Goal: Task Accomplishment & Management: Use online tool/utility

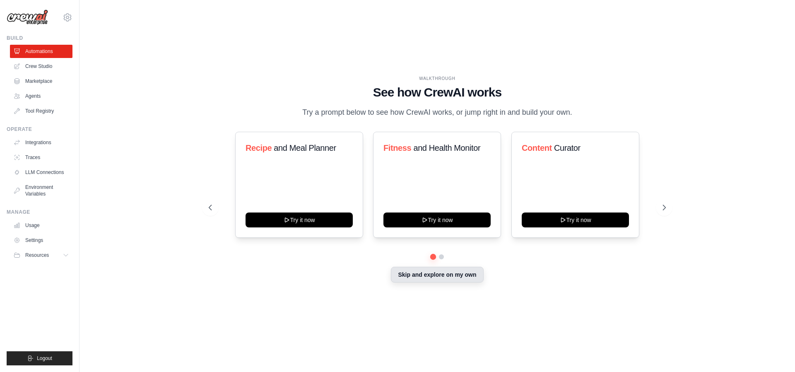
click at [453, 281] on button "Skip and explore on my own" at bounding box center [437, 275] width 92 height 16
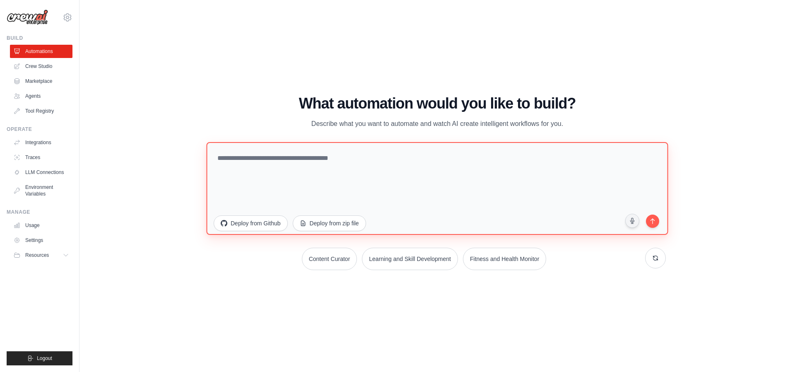
click at [281, 170] on textarea at bounding box center [437, 188] width 462 height 93
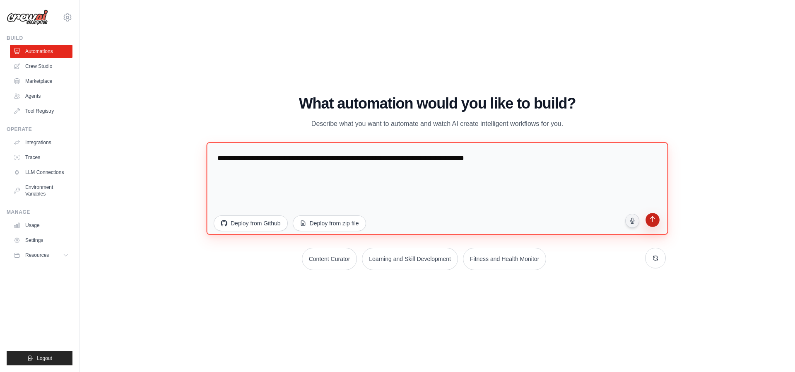
type textarea "**********"
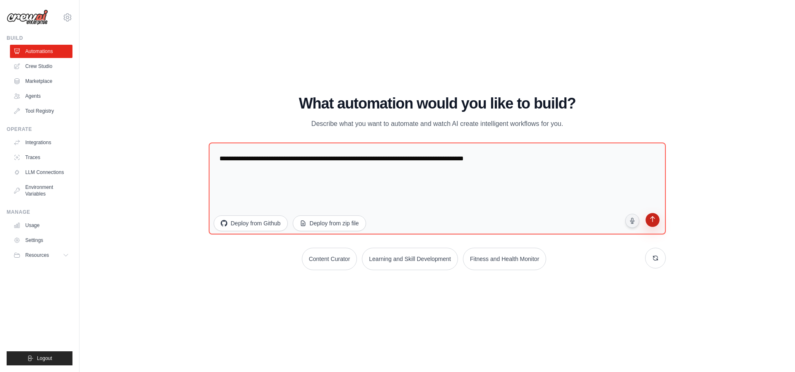
click at [656, 223] on icon "submit" at bounding box center [653, 220] width 8 height 8
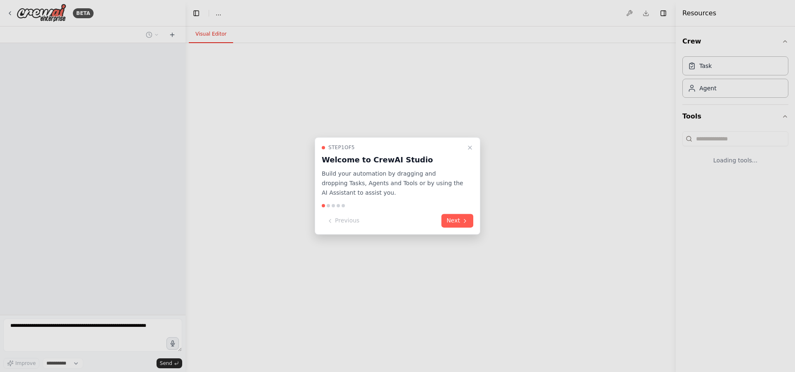
select select "****"
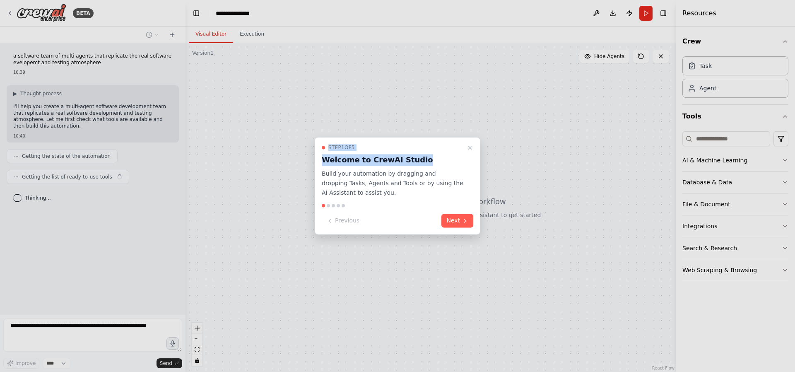
drag, startPoint x: 418, startPoint y: 157, endPoint x: 408, endPoint y: 128, distance: 30.6
click at [408, 128] on div "**********" at bounding box center [397, 186] width 795 height 372
click at [429, 150] on div "Step 1 of 5" at bounding box center [393, 147] width 142 height 7
drag, startPoint x: 458, startPoint y: 149, endPoint x: 395, endPoint y: 157, distance: 63.1
click at [391, 162] on div "Step 1 of 5 Welcome to CrewAI Studio Build your automation by dragging and drop…" at bounding box center [398, 170] width 152 height 53
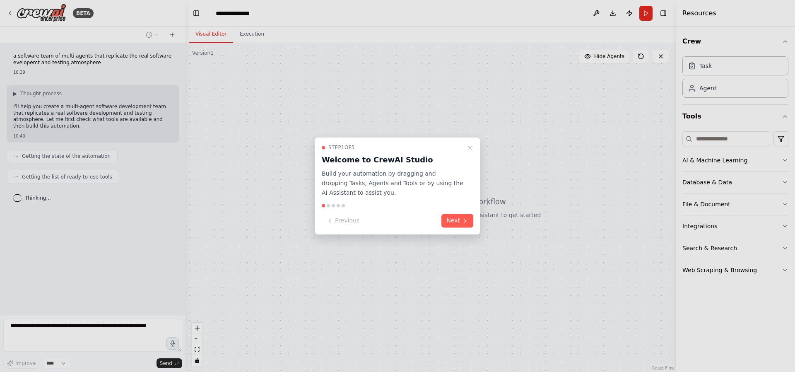
click at [501, 154] on div at bounding box center [397, 186] width 795 height 372
click at [752, 178] on div at bounding box center [397, 186] width 795 height 372
click at [786, 181] on div at bounding box center [397, 186] width 795 height 372
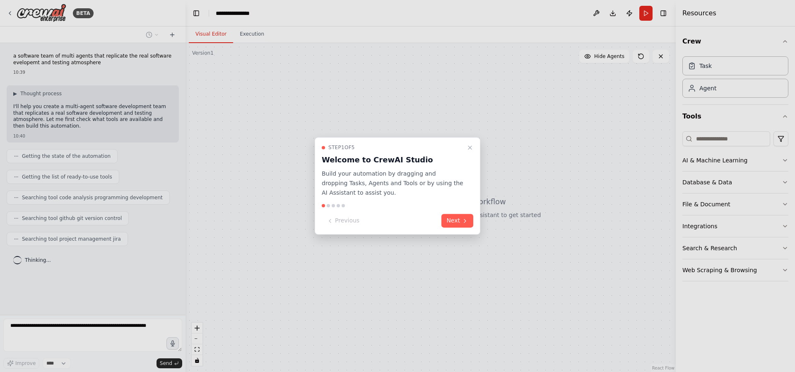
click at [248, 32] on div at bounding box center [397, 186] width 795 height 372
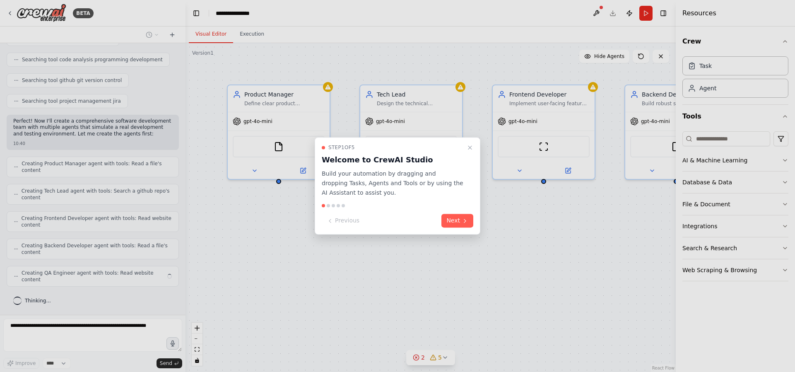
scroll to position [131, 0]
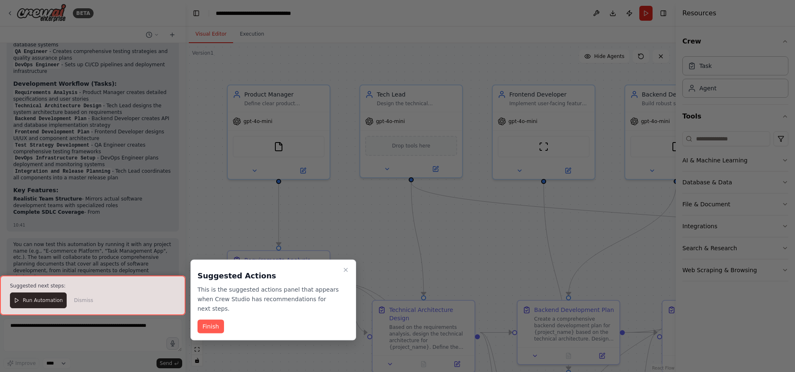
click at [36, 300] on div at bounding box center [93, 295] width 186 height 40
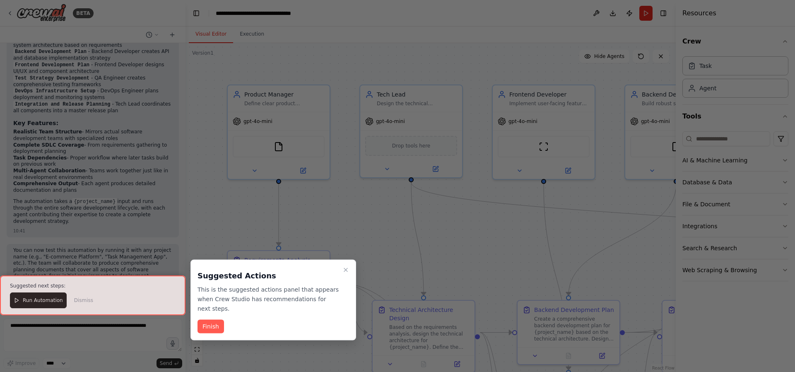
scroll to position [1036, 0]
click at [20, 303] on div at bounding box center [93, 295] width 186 height 40
click at [210, 320] on button "Finish" at bounding box center [211, 327] width 27 height 14
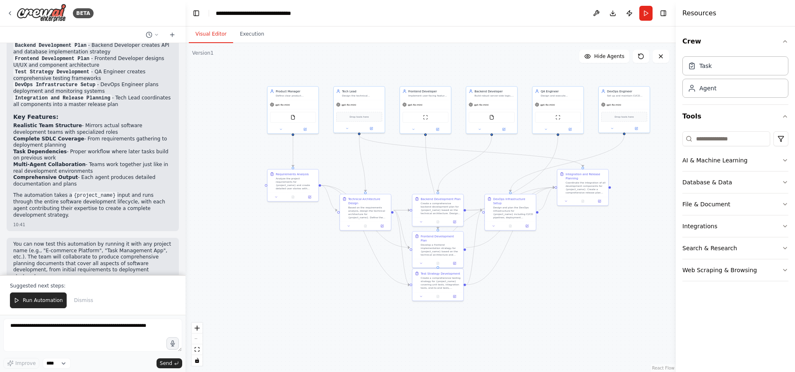
drag, startPoint x: 467, startPoint y: 80, endPoint x: 448, endPoint y: 186, distance: 107.2
click at [445, 28] on div "Visual Editor Execution Version 1 Show Tools Hide Agents .deletable-edge-delete…" at bounding box center [431, 199] width 490 height 345
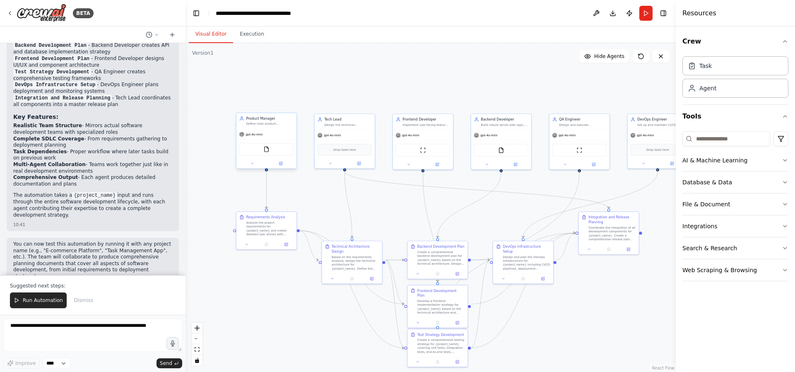
click at [258, 145] on div "FileReadTool" at bounding box center [266, 149] width 54 height 13
click at [272, 129] on div "gpt-4o-mini" at bounding box center [266, 134] width 60 height 11
click at [246, 125] on div "Product Manager Define clear product requirements, user stories, and acceptance…" at bounding box center [266, 121] width 54 height 10
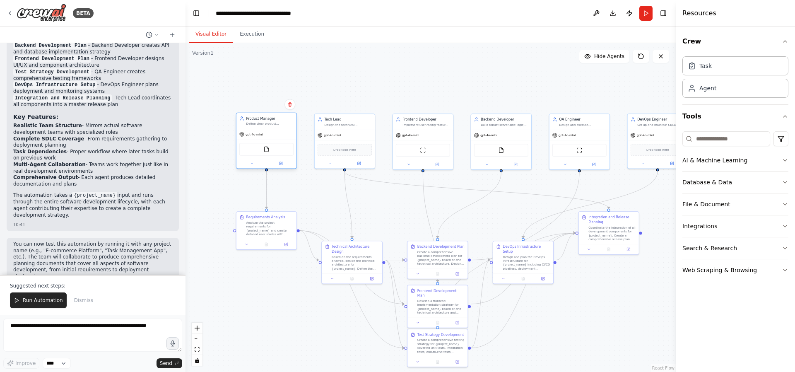
click at [246, 125] on div "Product Manager Define clear product requirements, user stories, and acceptance…" at bounding box center [266, 121] width 54 height 10
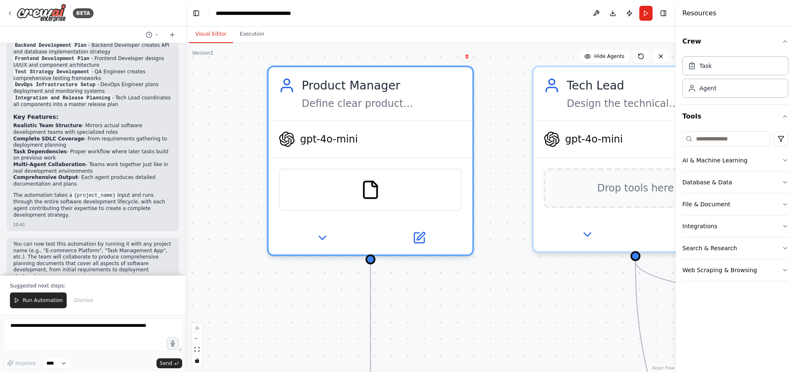
drag, startPoint x: 389, startPoint y: 68, endPoint x: 792, endPoint y: 398, distance: 520.9
click at [792, 371] on html "BETA a software team of multi agents that replicate the real software evelopemt…" at bounding box center [397, 186] width 795 height 372
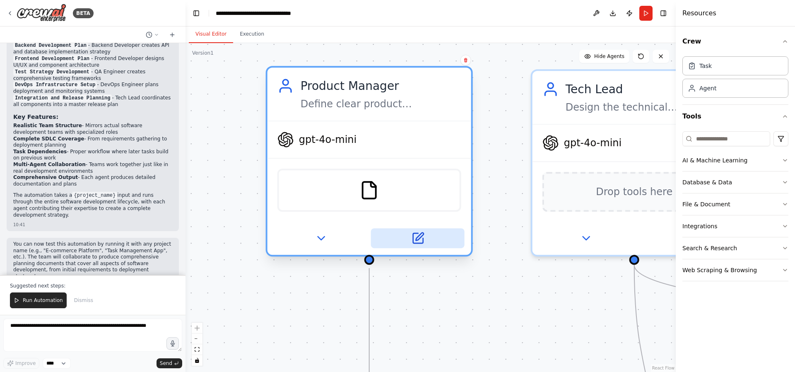
click at [423, 245] on button at bounding box center [418, 238] width 94 height 20
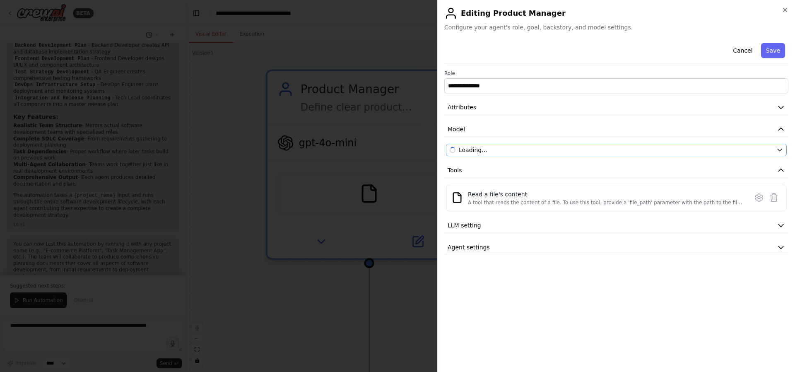
click at [539, 149] on div "Loading..." at bounding box center [611, 150] width 323 height 8
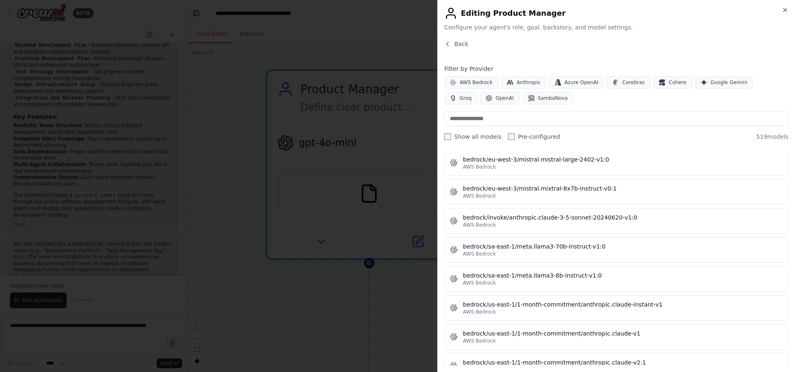
scroll to position [2137, 0]
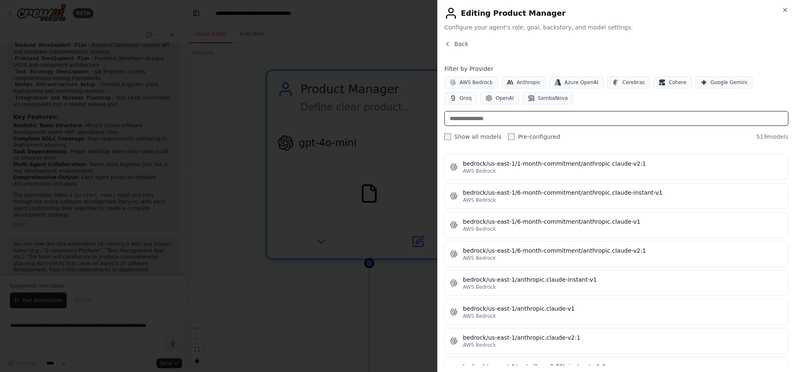
click at [627, 120] on input "text" at bounding box center [616, 118] width 344 height 15
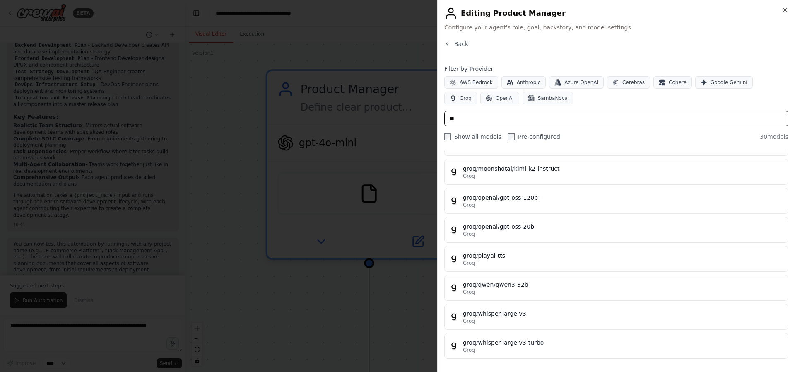
scroll to position [685, 0]
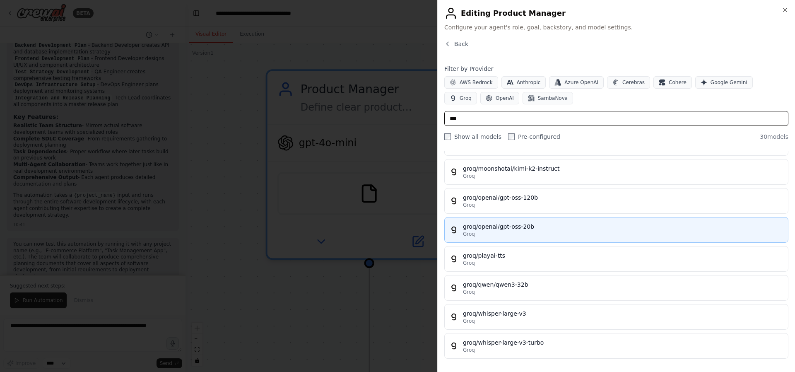
type input "***"
click at [549, 229] on div "groq/openai/gpt-oss-20b" at bounding box center [623, 226] width 320 height 8
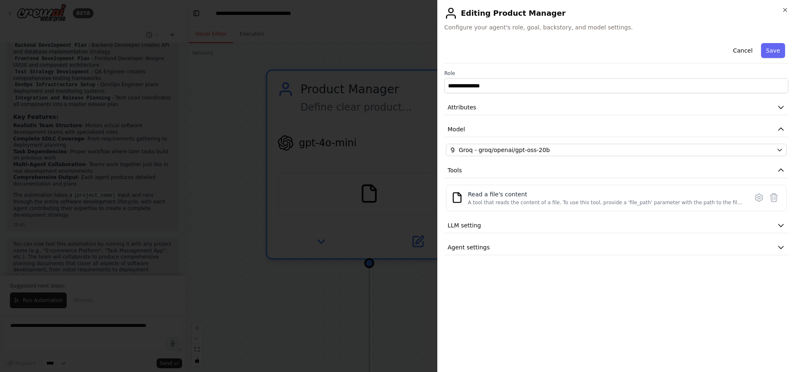
click at [519, 239] on div "**********" at bounding box center [616, 147] width 344 height 215
click at [516, 245] on button "Agent settings" at bounding box center [616, 247] width 344 height 15
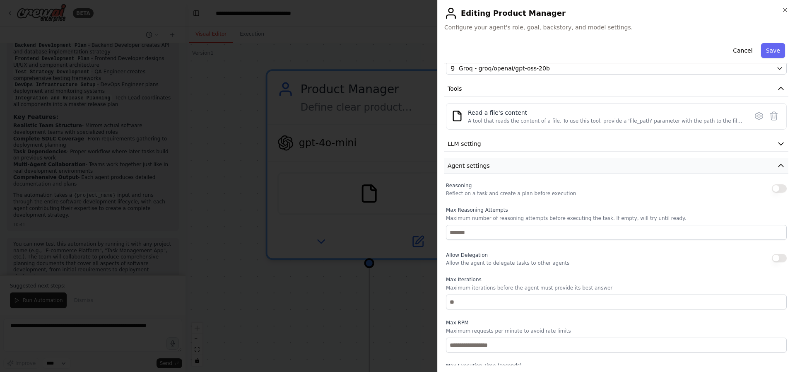
scroll to position [112, 0]
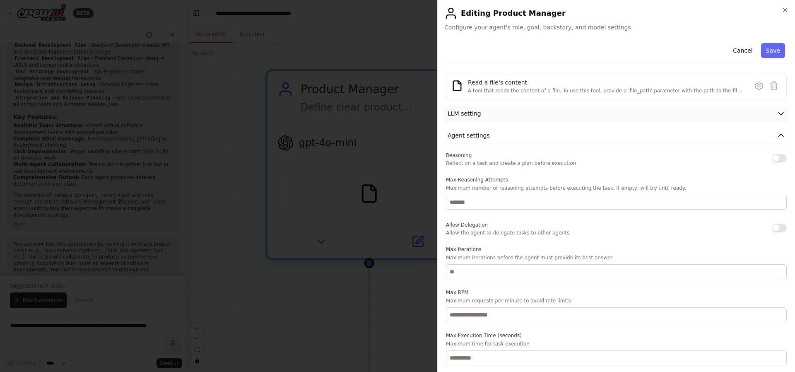
click at [516, 116] on button "LLM setting" at bounding box center [616, 113] width 344 height 15
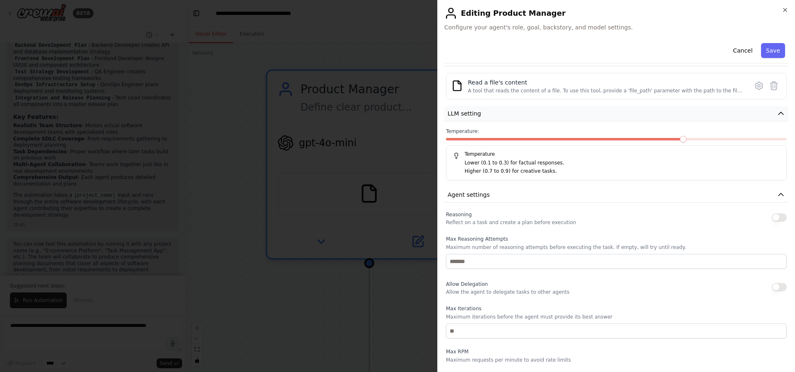
scroll to position [0, 0]
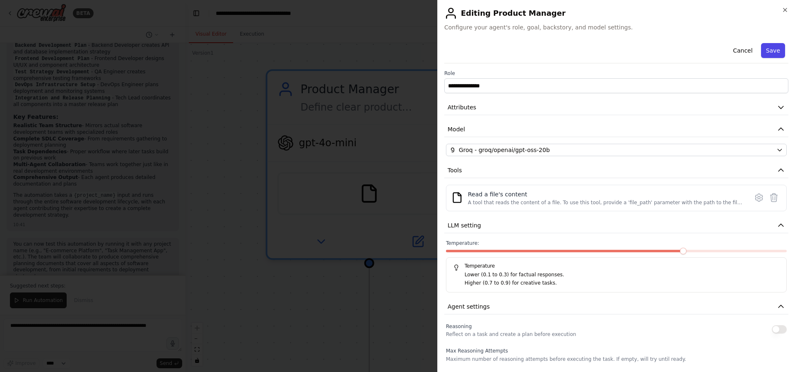
click at [771, 48] on button "Save" at bounding box center [773, 50] width 24 height 15
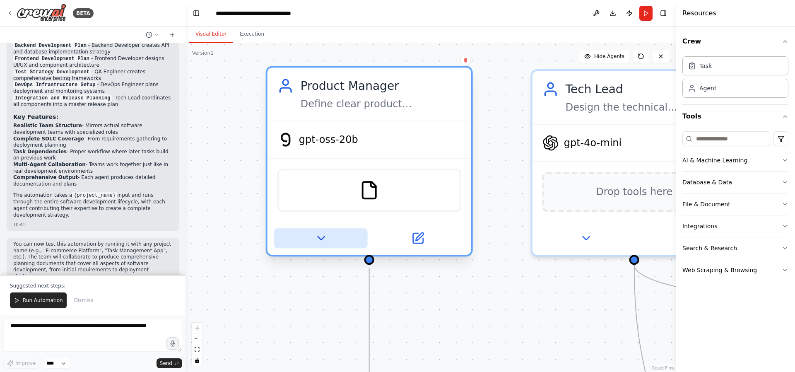
click at [318, 234] on icon at bounding box center [320, 237] width 13 height 13
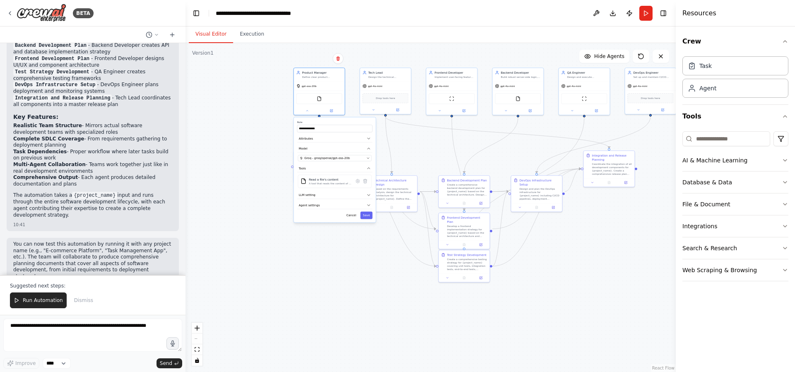
drag, startPoint x: 405, startPoint y: 104, endPoint x: 405, endPoint y: -8, distance: 112.6
click at [405, 0] on html "BETA a software team of multi agents that replicate the real software evelopemt…" at bounding box center [397, 186] width 795 height 372
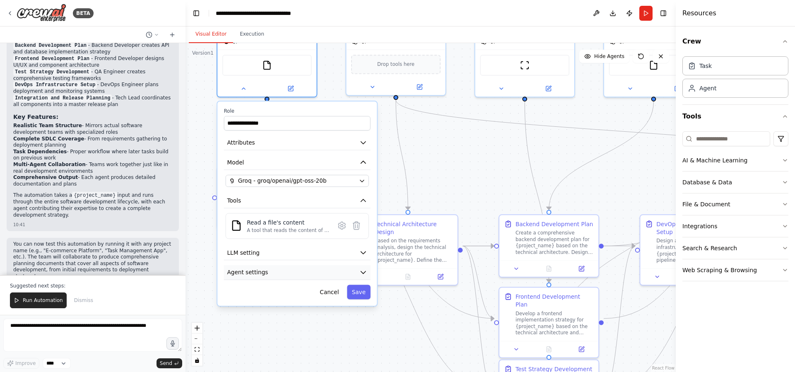
click at [357, 271] on button "Agent settings" at bounding box center [297, 272] width 147 height 15
click at [354, 251] on button "LLM setting" at bounding box center [297, 252] width 147 height 15
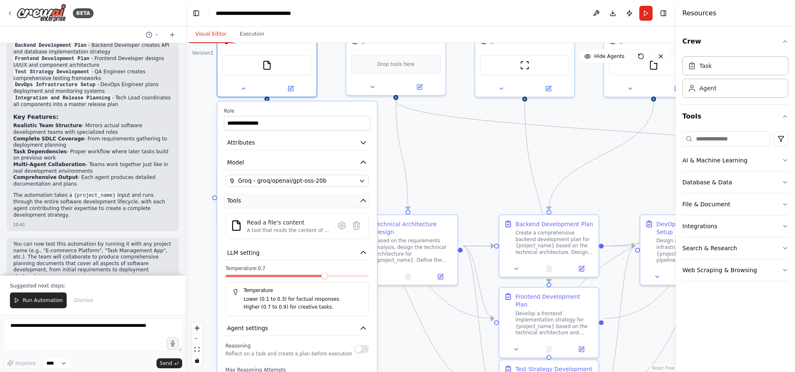
click at [350, 199] on button "Tools" at bounding box center [297, 200] width 147 height 15
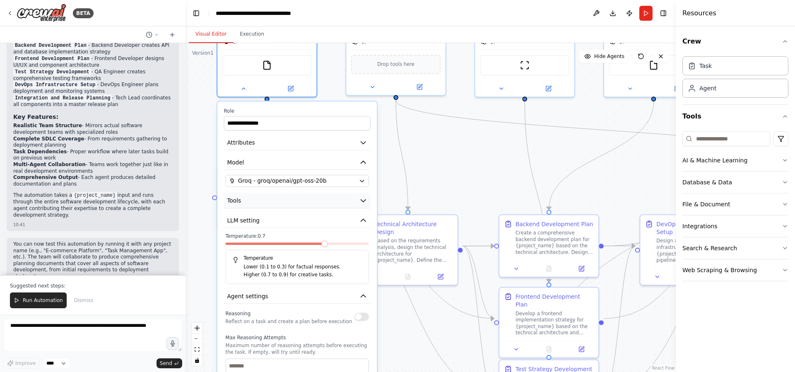
click at [351, 200] on button "Tools" at bounding box center [297, 200] width 147 height 15
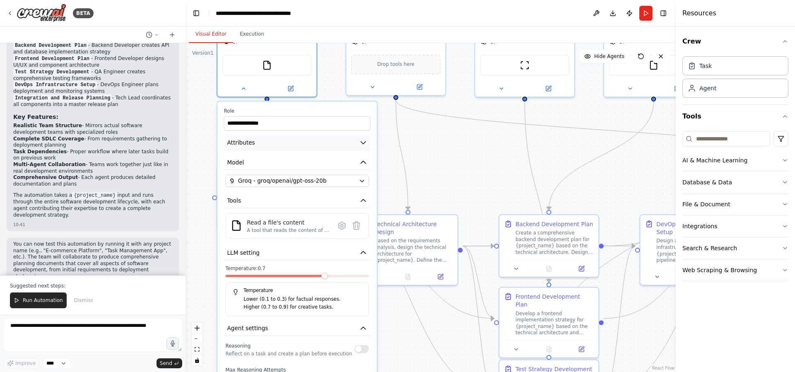
click at [358, 137] on button "Attributes" at bounding box center [297, 142] width 147 height 15
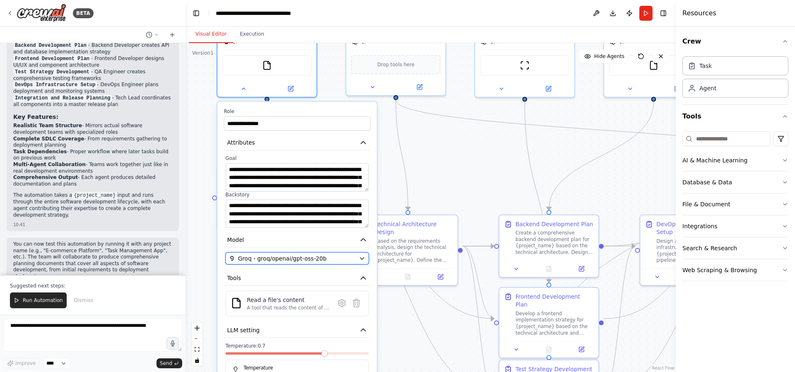
click at [357, 256] on button "Groq - groq/openai/gpt-oss-20b" at bounding box center [297, 258] width 143 height 12
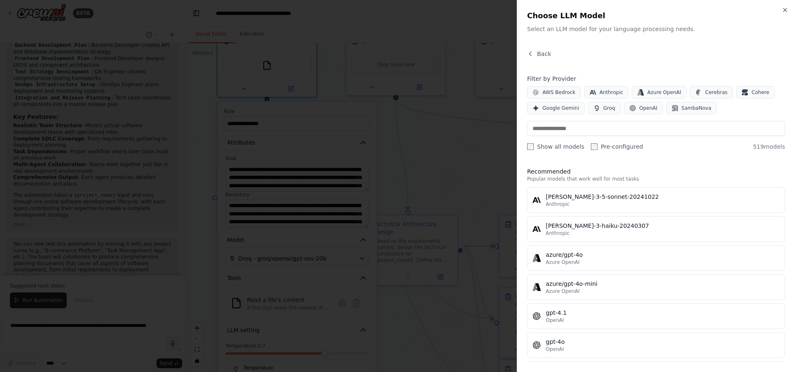
click at [453, 148] on div at bounding box center [397, 186] width 795 height 372
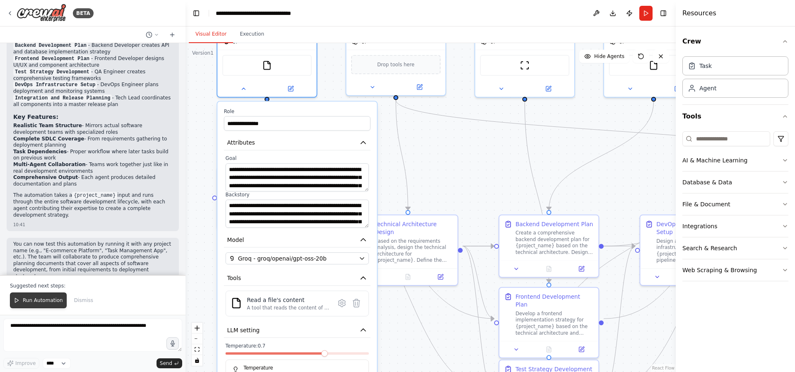
drag, startPoint x: 39, startPoint y: 287, endPoint x: 40, endPoint y: 294, distance: 7.2
click at [40, 293] on div "Suggested next steps: Run Automation Dismiss" at bounding box center [93, 295] width 186 height 40
click at [39, 297] on span "Run Automation" at bounding box center [43, 300] width 40 height 7
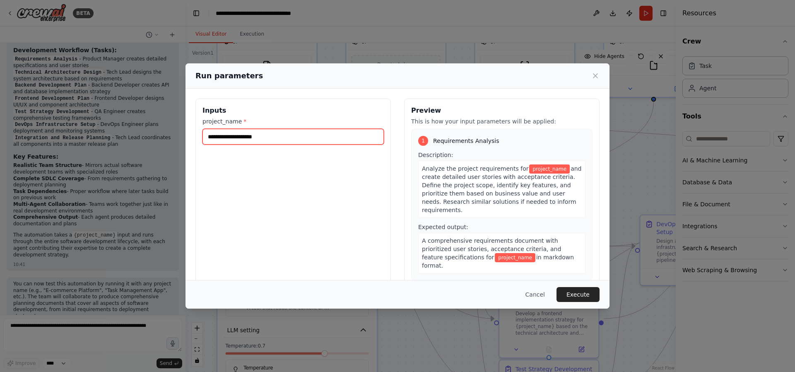
click at [276, 138] on input "project_name *" at bounding box center [293, 137] width 181 height 16
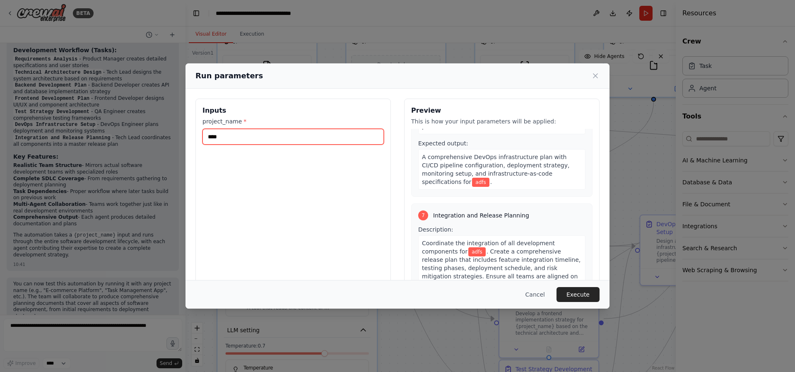
scroll to position [875, 0]
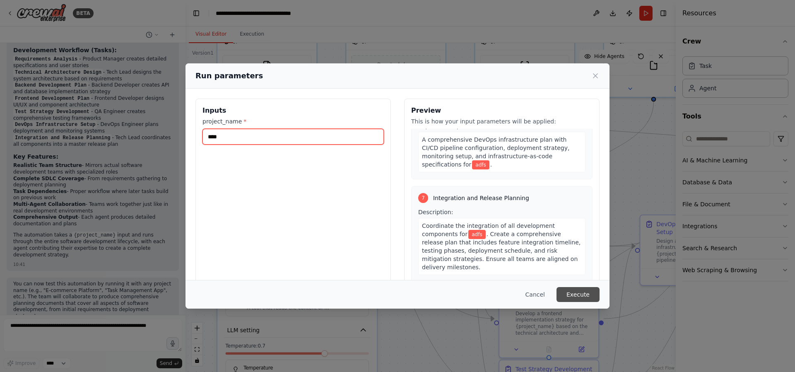
type input "****"
click at [579, 297] on button "Execute" at bounding box center [578, 294] width 43 height 15
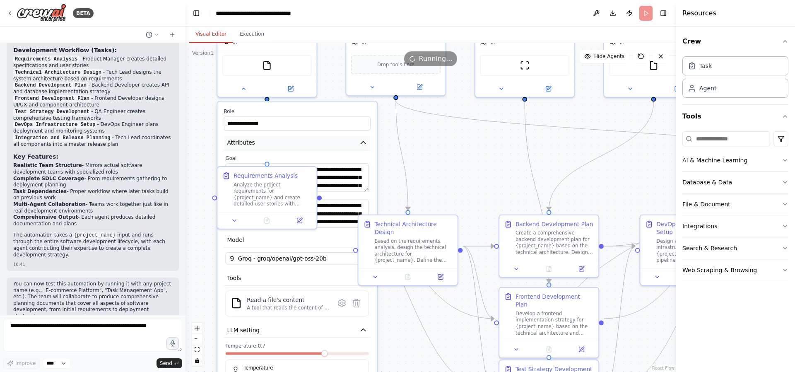
click at [359, 145] on icon "button" at bounding box center [363, 143] width 8 height 8
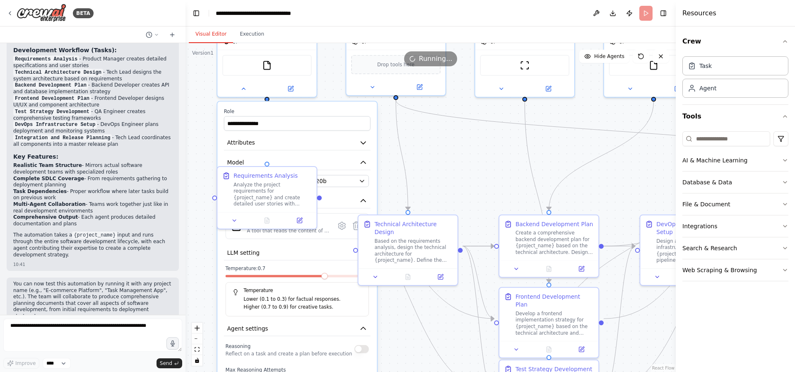
click at [412, 146] on div "**********" at bounding box center [431, 207] width 490 height 329
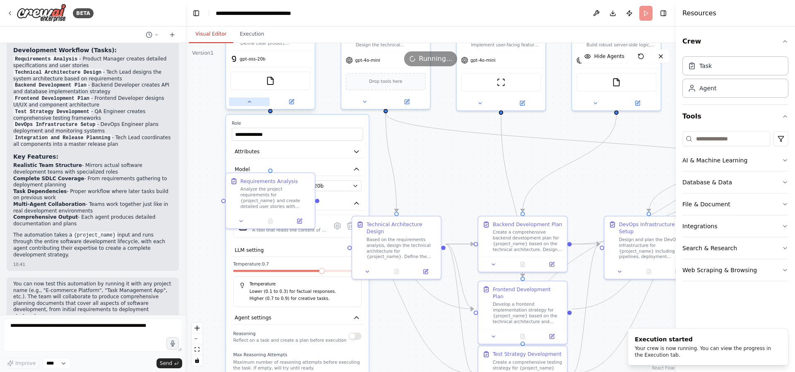
click at [251, 101] on icon at bounding box center [249, 102] width 6 height 6
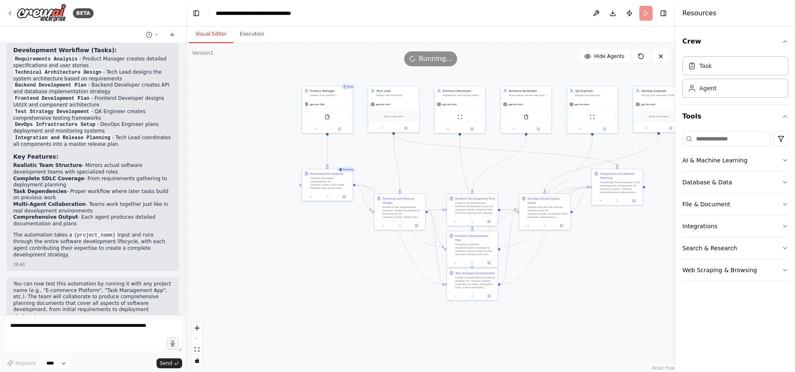
drag, startPoint x: 479, startPoint y: 140, endPoint x: 438, endPoint y: 149, distance: 41.8
click at [438, 149] on div ".deletable-edge-delete-btn { width: 20px; height: 20px; border: 0px solid #ffff…" at bounding box center [431, 207] width 490 height 329
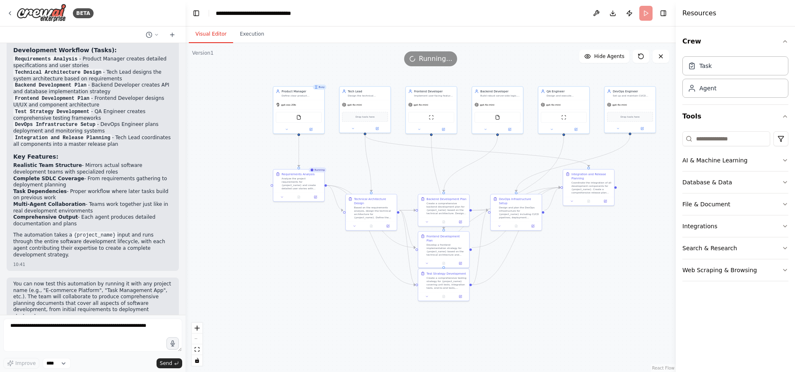
drag, startPoint x: 456, startPoint y: 156, endPoint x: 423, endPoint y: 159, distance: 33.7
click at [424, 159] on div ".deletable-edge-delete-btn { width: 20px; height: 20px; border: 0px solid #ffff…" at bounding box center [431, 207] width 490 height 329
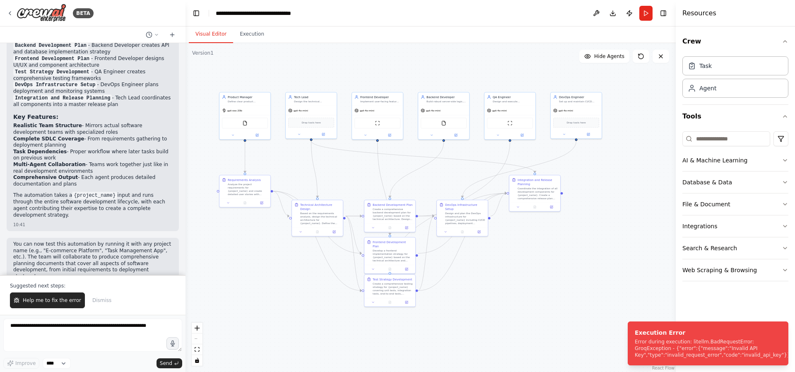
drag, startPoint x: 420, startPoint y: 169, endPoint x: 369, endPoint y: 172, distance: 50.6
click at [369, 172] on div ".deletable-edge-delete-btn { width: 20px; height: 20px; border: 0px solid #ffff…" at bounding box center [431, 207] width 490 height 329
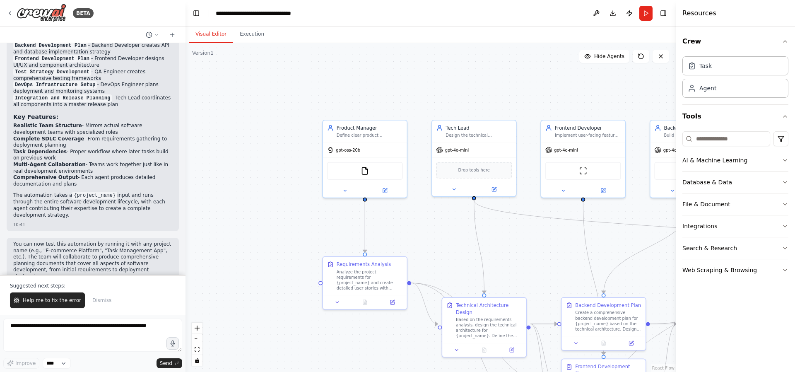
drag, startPoint x: 290, startPoint y: 150, endPoint x: 422, endPoint y: 232, distance: 155.5
click at [422, 232] on div ".deletable-edge-delete-btn { width: 20px; height: 20px; border: 0px solid #ffff…" at bounding box center [431, 207] width 490 height 329
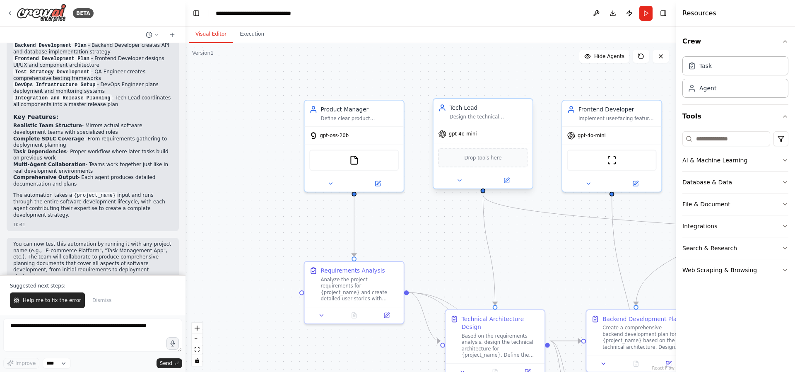
click at [477, 136] on div "gpt-4o-mini" at bounding box center [483, 134] width 99 height 18
click at [458, 181] on icon at bounding box center [459, 180] width 7 height 7
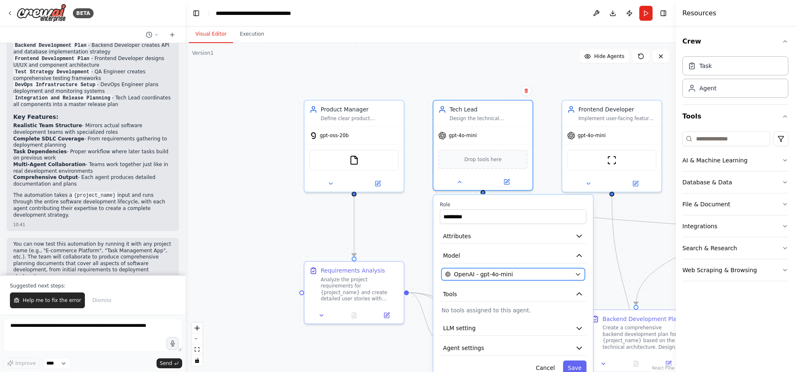
click at [488, 270] on span "OpenAI - gpt-4o-mini" at bounding box center [483, 274] width 59 height 8
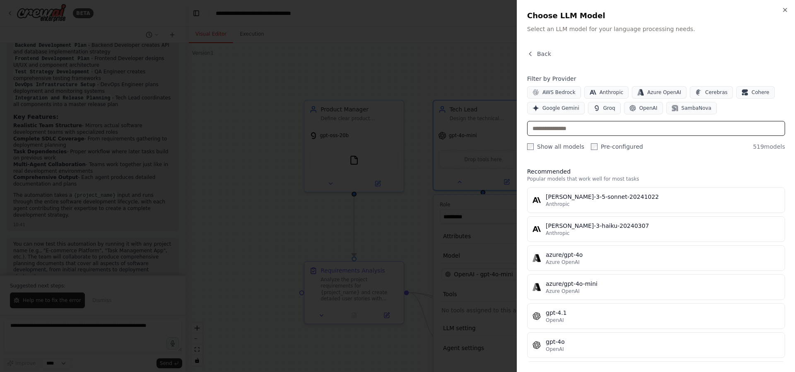
click at [568, 131] on input "text" at bounding box center [656, 128] width 258 height 15
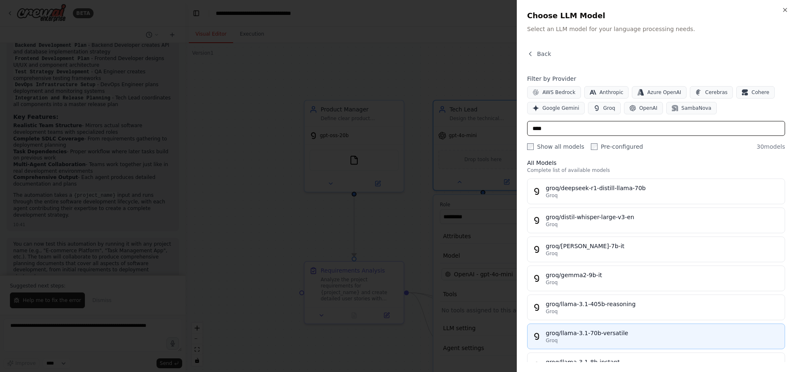
scroll to position [0, 0]
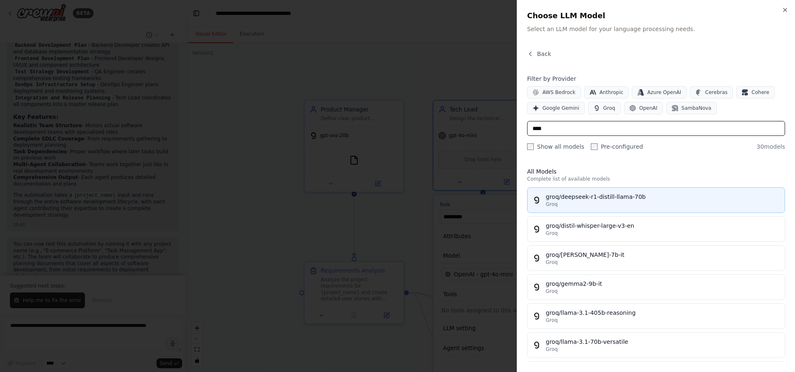
type input "****"
click at [628, 203] on div "Groq" at bounding box center [663, 204] width 234 height 7
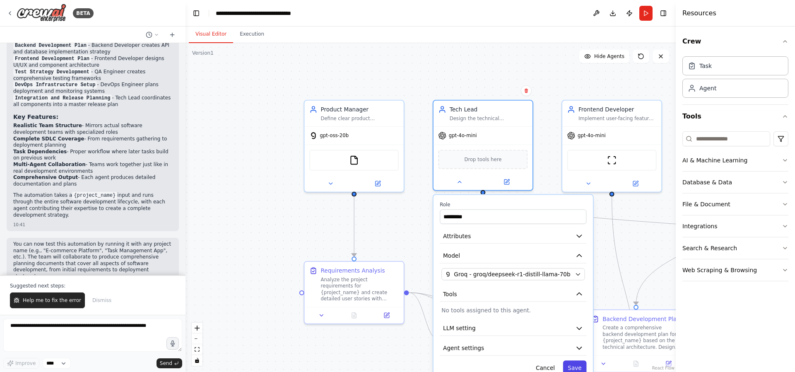
click at [573, 365] on button "Save" at bounding box center [575, 367] width 24 height 14
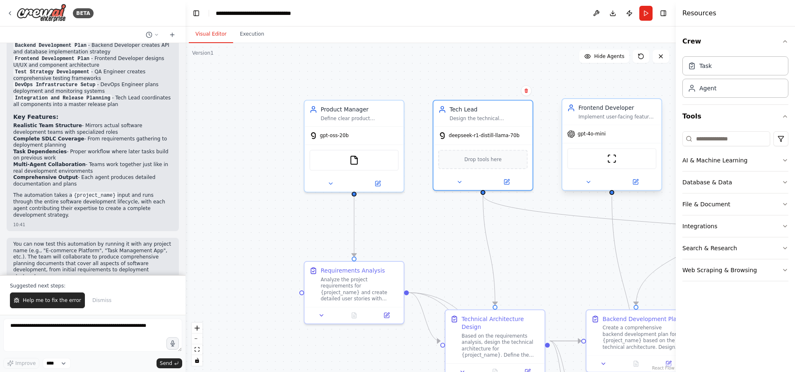
click at [603, 133] on span "gpt-4o-mini" at bounding box center [592, 134] width 28 height 7
drag, startPoint x: 598, startPoint y: 184, endPoint x: 592, endPoint y: 218, distance: 34.9
click at [597, 184] on button at bounding box center [589, 184] width 46 height 10
click at [588, 184] on icon at bounding box center [588, 182] width 7 height 7
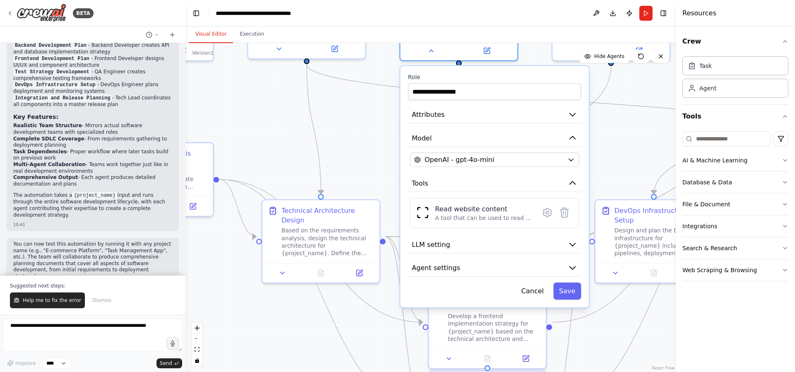
drag, startPoint x: 512, startPoint y: 234, endPoint x: 293, endPoint y: 108, distance: 252.5
click at [293, 109] on div ".deletable-edge-delete-btn { width: 20px; height: 20px; border: 0px solid #ffff…" at bounding box center [431, 207] width 490 height 329
click at [560, 160] on div "OpenAI - gpt-4o-mini" at bounding box center [488, 159] width 149 height 10
click at [564, 160] on button "OpenAI - gpt-4o-mini" at bounding box center [494, 159] width 169 height 14
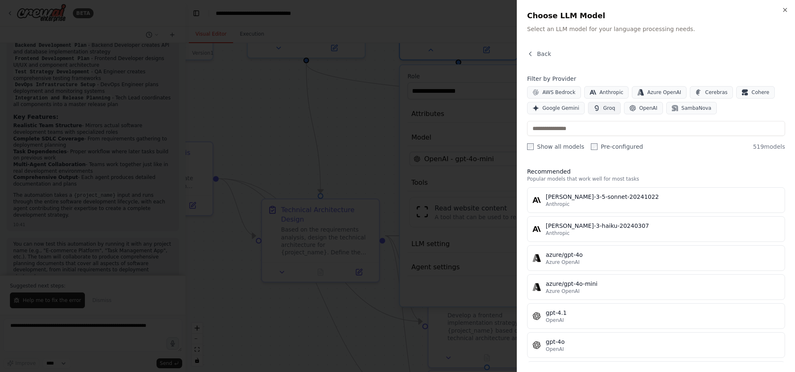
click at [596, 107] on icon "button" at bounding box center [596, 108] width 7 height 7
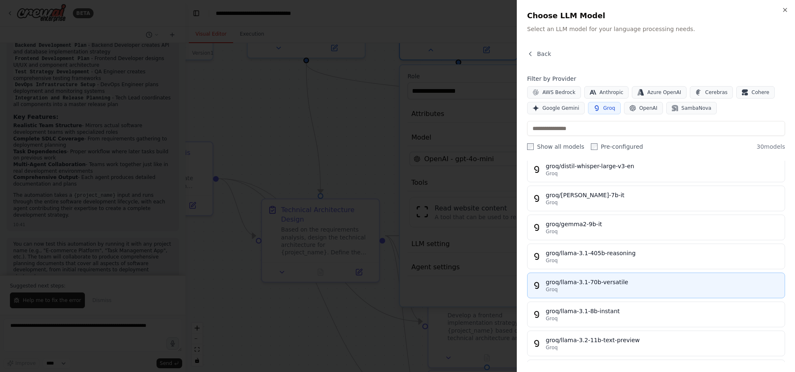
scroll to position [99, 0]
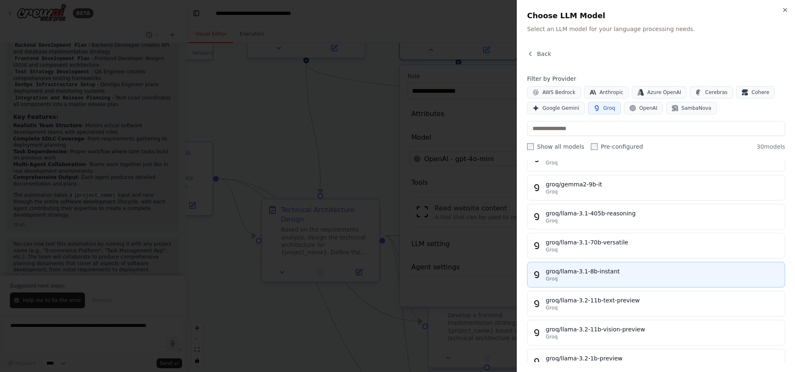
click at [609, 274] on div "groq/llama-3.1-8b-instant" at bounding box center [663, 271] width 234 height 8
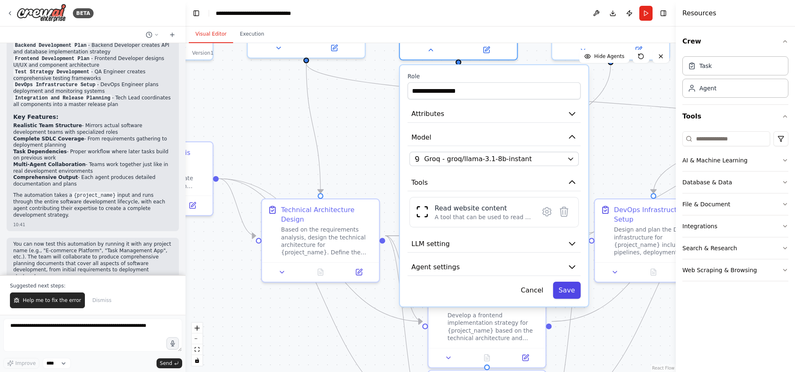
click at [565, 290] on button "Save" at bounding box center [567, 290] width 28 height 17
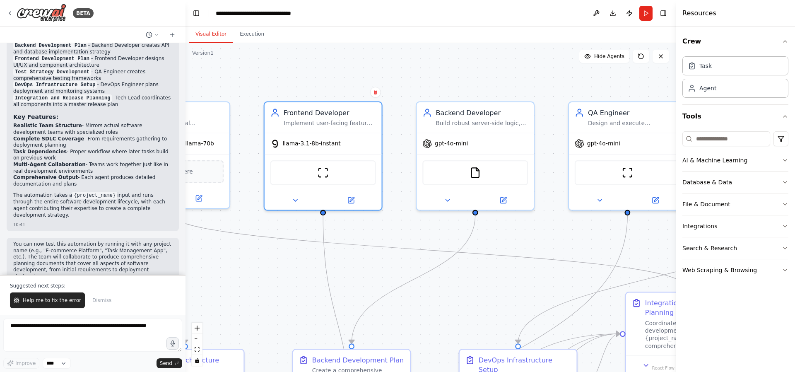
drag, startPoint x: 619, startPoint y: 132, endPoint x: 497, endPoint y: 251, distance: 171.0
click at [491, 280] on div ".deletable-edge-delete-btn { width: 20px; height: 20px; border: 0px solid #ffff…" at bounding box center [431, 207] width 490 height 329
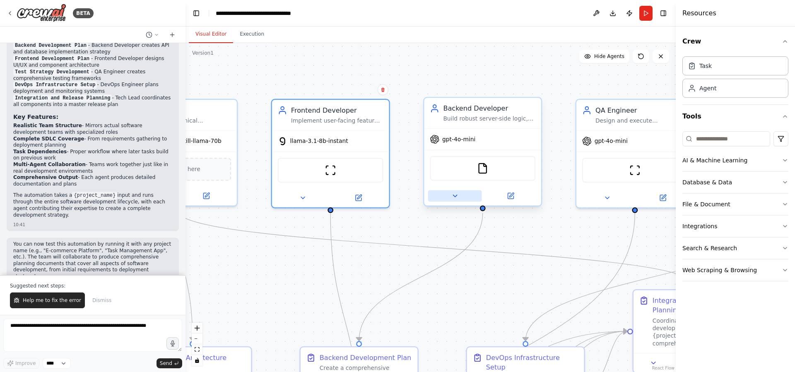
click at [449, 197] on button at bounding box center [455, 196] width 54 height 12
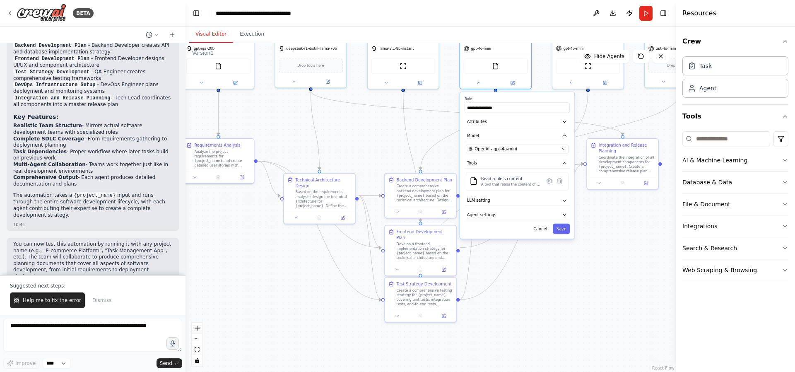
drag, startPoint x: 437, startPoint y: 244, endPoint x: 408, endPoint y: 126, distance: 121.1
click at [397, 123] on div ".deletable-edge-delete-btn { width: 20px; height: 20px; border: 0px solid #ffff…" at bounding box center [431, 207] width 490 height 329
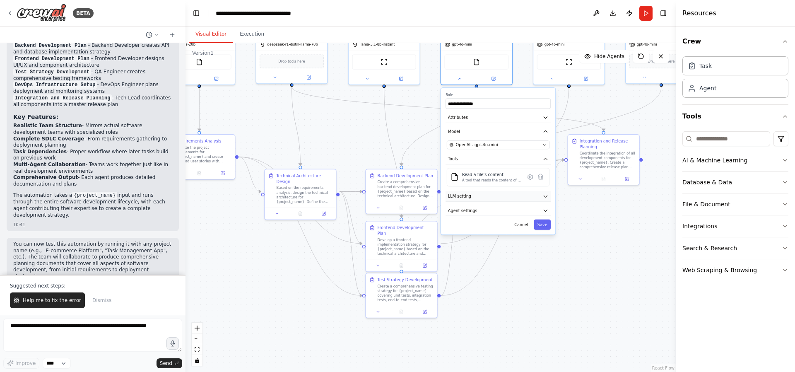
click at [542, 199] on button "LLM setting" at bounding box center [498, 196] width 105 height 11
drag, startPoint x: 533, startPoint y: 146, endPoint x: 530, endPoint y: 163, distance: 17.2
click at [533, 146] on div "OpenAI - gpt-4o-mini" at bounding box center [494, 145] width 91 height 6
click at [540, 144] on button "OpenAI - gpt-4o-mini" at bounding box center [498, 144] width 103 height 9
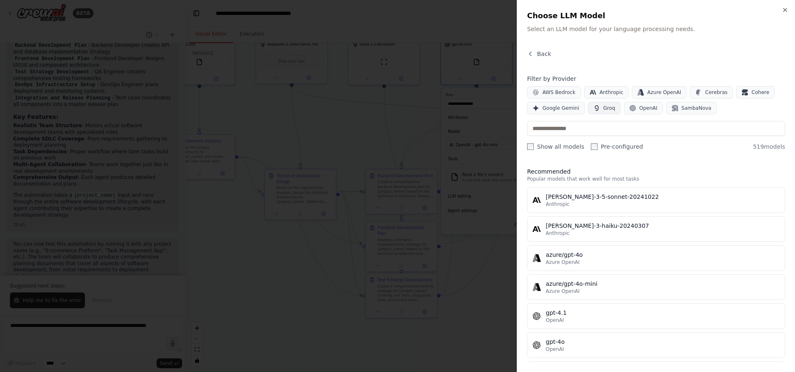
click at [593, 107] on icon "button" at bounding box center [596, 108] width 7 height 7
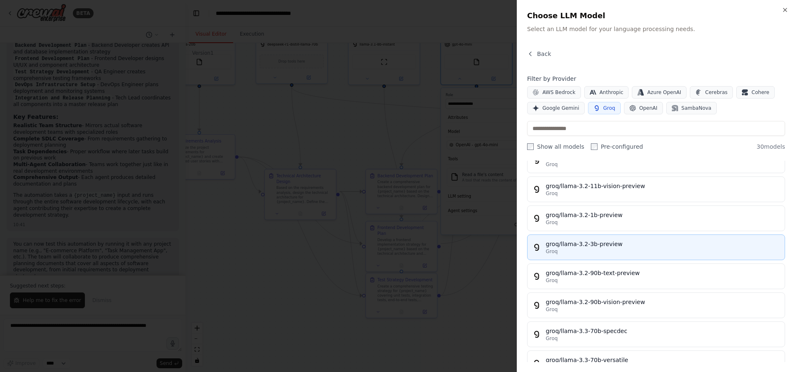
scroll to position [248, 0]
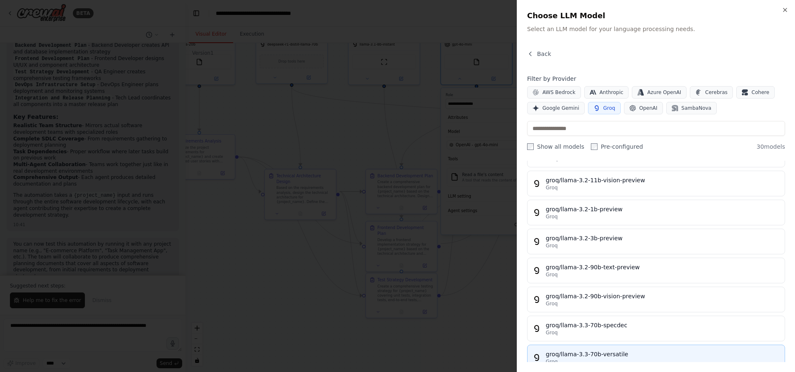
click at [588, 354] on div "groq/llama-3.3-70b-versatile" at bounding box center [663, 354] width 234 height 8
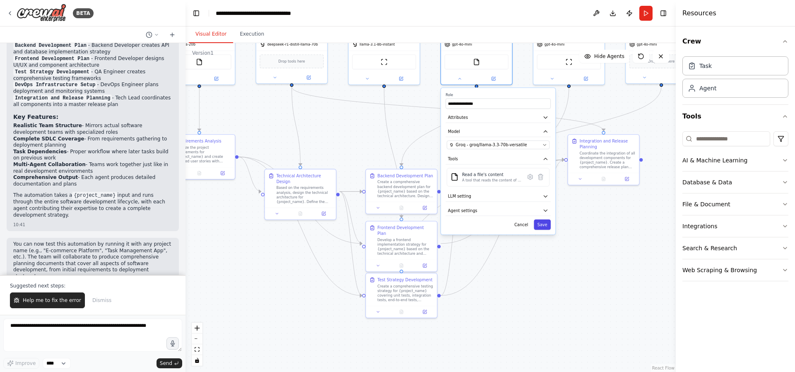
click at [543, 224] on button "Save" at bounding box center [542, 224] width 17 height 10
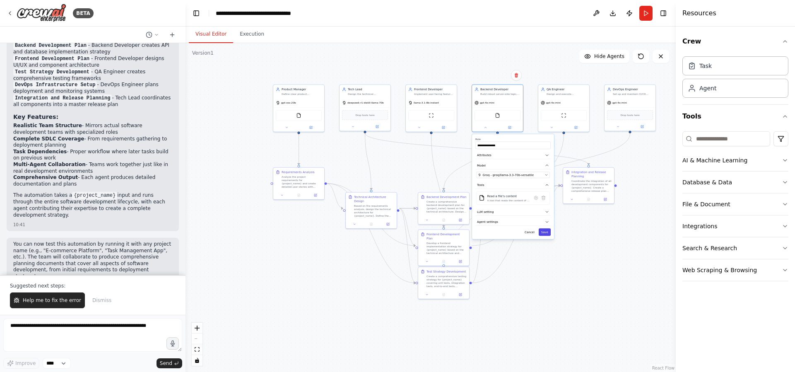
click at [547, 231] on button "Save" at bounding box center [545, 231] width 12 height 7
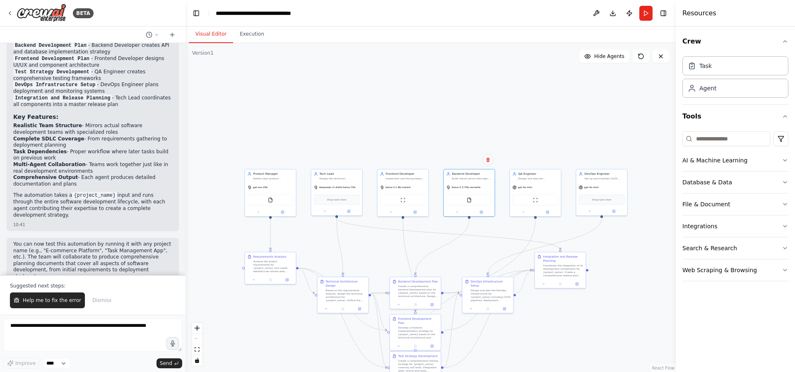
drag, startPoint x: 586, startPoint y: 276, endPoint x: 550, endPoint y: 310, distance: 49.5
click at [554, 316] on div ".deletable-edge-delete-btn { width: 20px; height: 20px; border: 0px solid #ffff…" at bounding box center [431, 207] width 490 height 329
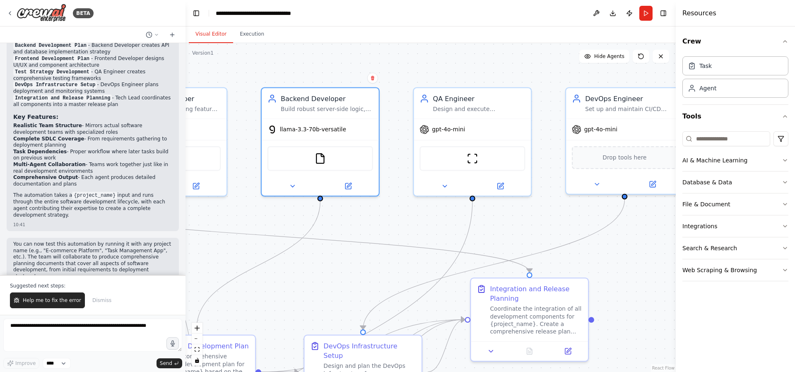
drag, startPoint x: 526, startPoint y: 130, endPoint x: 453, endPoint y: 225, distance: 119.6
click at [453, 225] on div ".deletable-edge-delete-btn { width: 20px; height: 20px; border: 0px solid #ffff…" at bounding box center [431, 207] width 490 height 329
click at [469, 129] on div "gpt-4o-mini" at bounding box center [472, 127] width 117 height 21
drag, startPoint x: 445, startPoint y: 182, endPoint x: 446, endPoint y: 200, distance: 17.8
click at [446, 183] on icon at bounding box center [444, 185] width 7 height 7
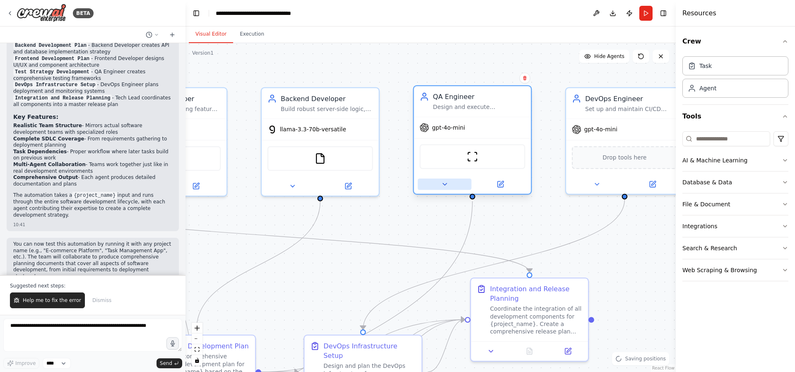
click at [442, 185] on icon at bounding box center [444, 184] width 7 height 7
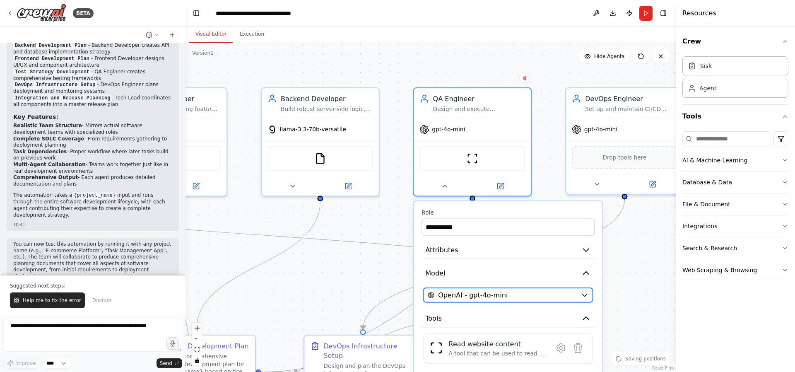
click at [509, 289] on button "OpenAI - gpt-4o-mini" at bounding box center [508, 295] width 169 height 14
click at [521, 300] on button "OpenAI - gpt-4o-mini" at bounding box center [508, 295] width 169 height 14
click at [532, 298] on div "OpenAI - gpt-4o-mini" at bounding box center [502, 295] width 149 height 10
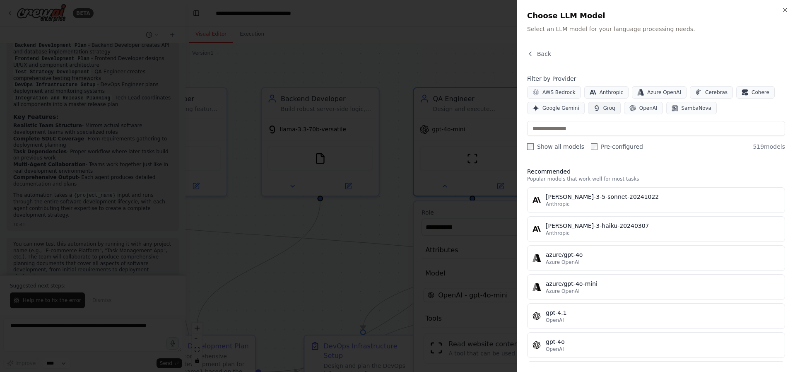
click at [604, 107] on span "Groq" at bounding box center [609, 108] width 12 height 7
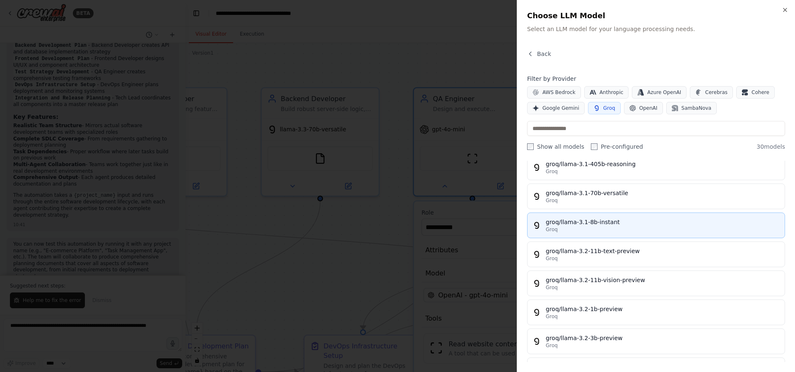
scroll to position [149, 0]
click at [640, 221] on div "groq/llama-3.1-8b-instant" at bounding box center [663, 221] width 234 height 8
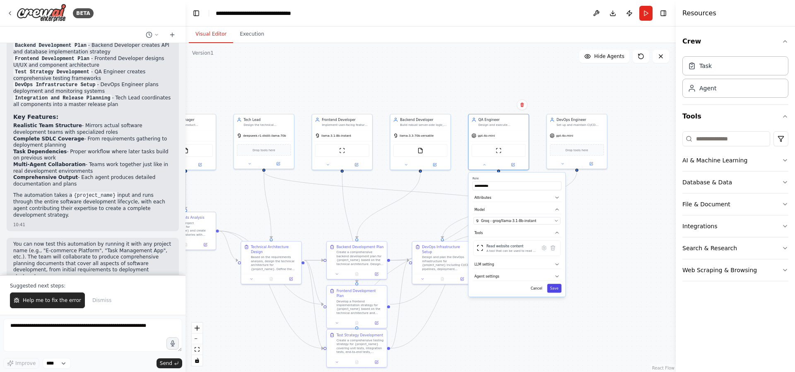
click at [553, 287] on button "Save" at bounding box center [554, 288] width 14 height 9
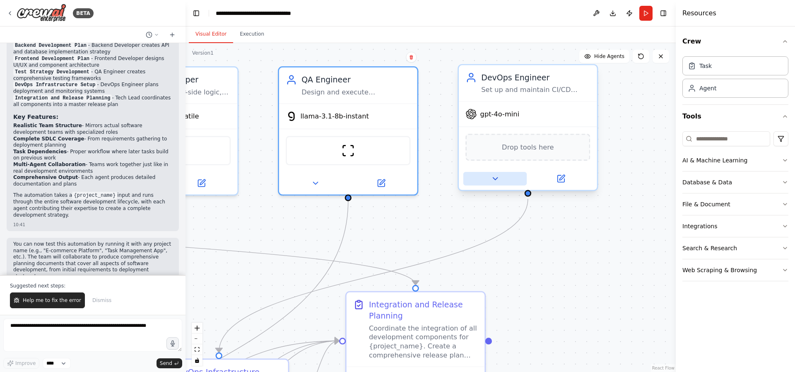
click at [494, 176] on icon at bounding box center [495, 178] width 9 height 9
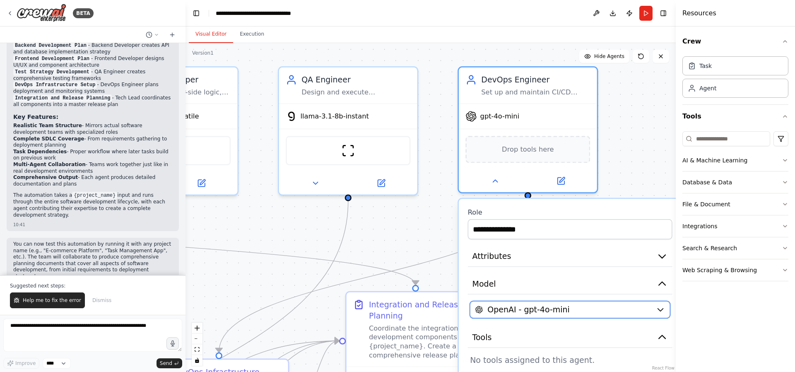
click at [548, 319] on div "**********" at bounding box center [570, 329] width 222 height 260
click at [547, 318] on div "**********" at bounding box center [570, 329] width 222 height 260
click at [550, 306] on span "OpenAI - gpt-4o-mini" at bounding box center [528, 309] width 82 height 11
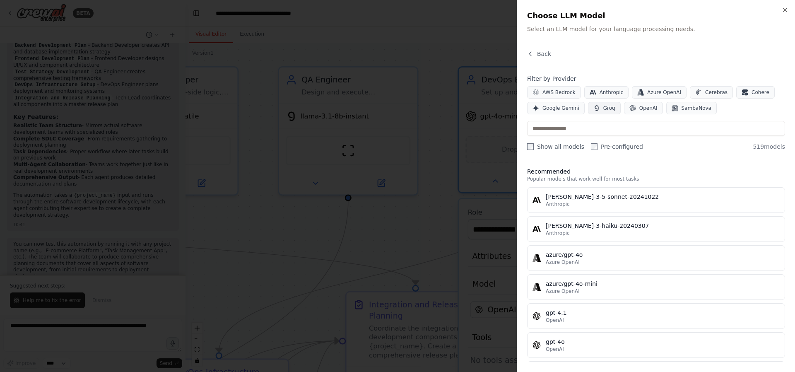
click at [607, 106] on span "Groq" at bounding box center [609, 108] width 12 height 7
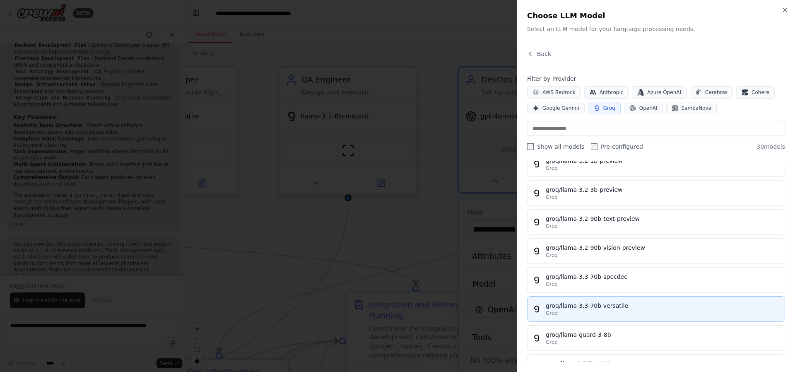
scroll to position [298, 0]
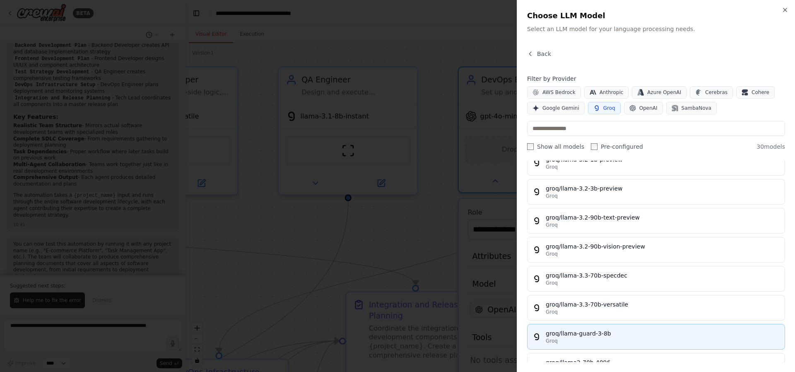
click at [597, 326] on button "groq/llama-guard-3-8b Groq" at bounding box center [656, 337] width 258 height 26
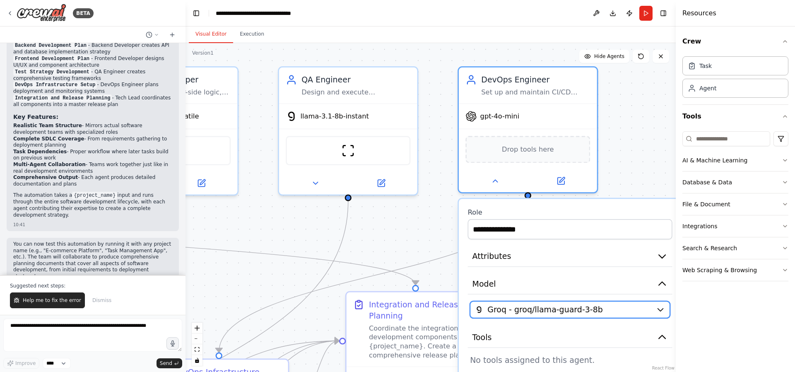
click at [546, 314] on span "Groq - groq/llama-guard-3-8b" at bounding box center [545, 309] width 116 height 11
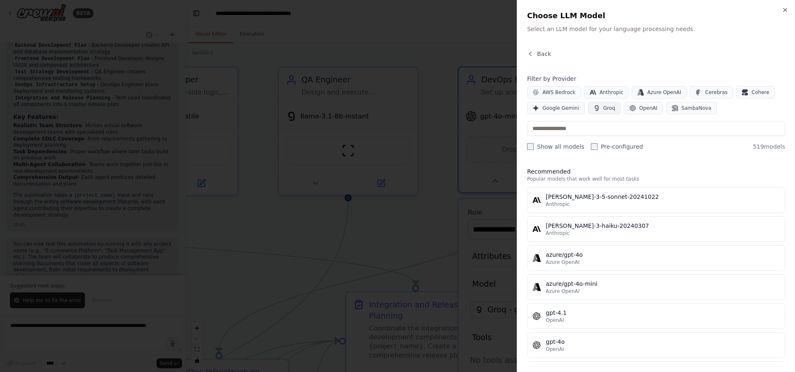
click at [606, 108] on span "Groq" at bounding box center [609, 108] width 12 height 7
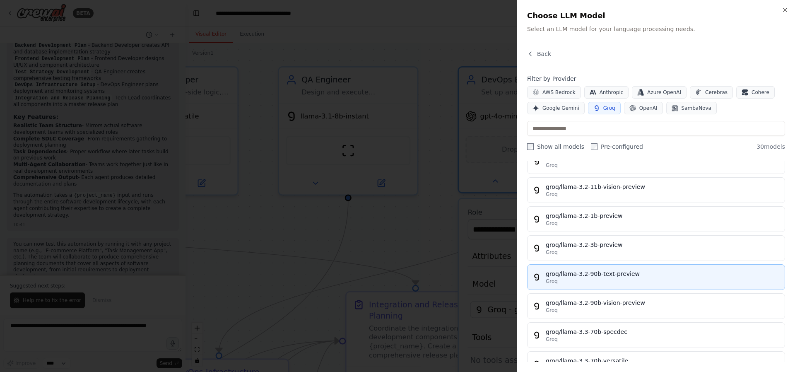
scroll to position [248, 0]
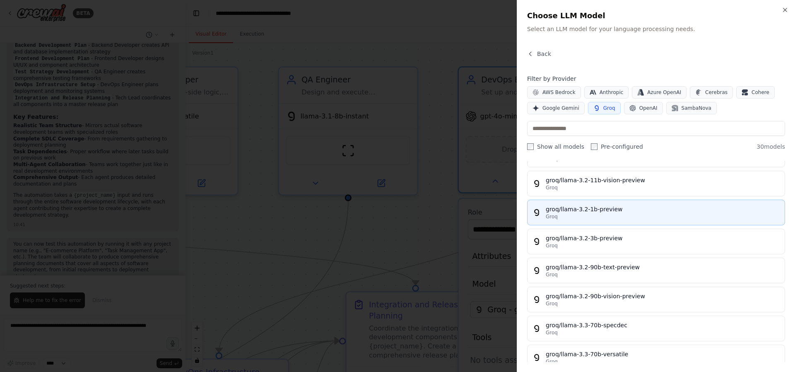
click at [615, 205] on button "groq/llama-3.2-1b-preview Groq" at bounding box center [656, 213] width 258 height 26
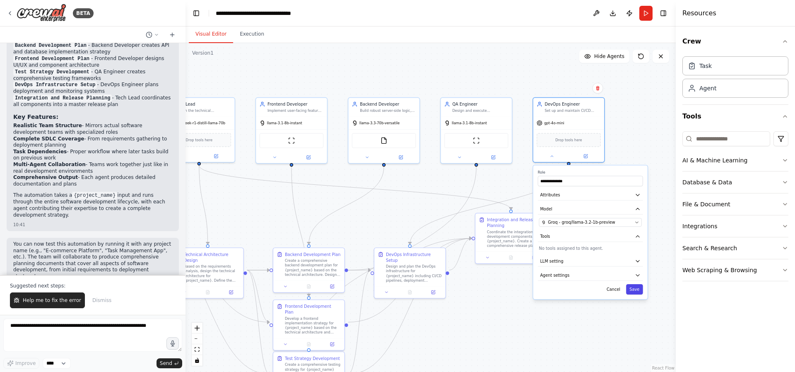
click at [634, 289] on button "Save" at bounding box center [634, 289] width 17 height 10
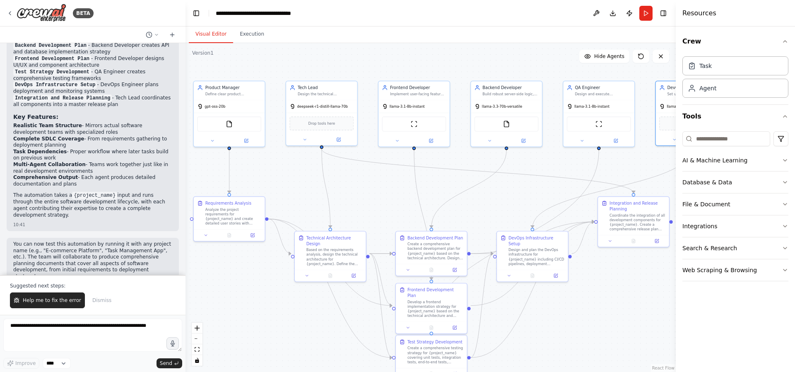
drag, startPoint x: 623, startPoint y: 251, endPoint x: 460, endPoint y: 281, distance: 165.0
click at [734, 236] on div "BETA a software team of multi agents that replicate the real software evelopemt…" at bounding box center [397, 186] width 795 height 372
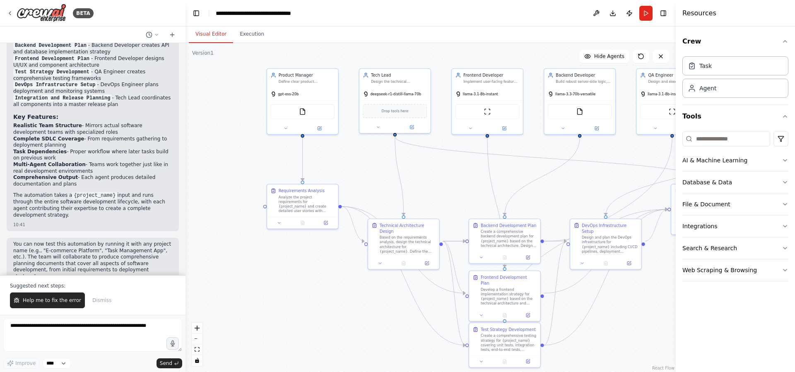
drag, startPoint x: 291, startPoint y: 313, endPoint x: 364, endPoint y: 299, distance: 74.7
click at [364, 299] on div ".deletable-edge-delete-btn { width: 20px; height: 20px; border: 0px solid #ffff…" at bounding box center [431, 207] width 490 height 329
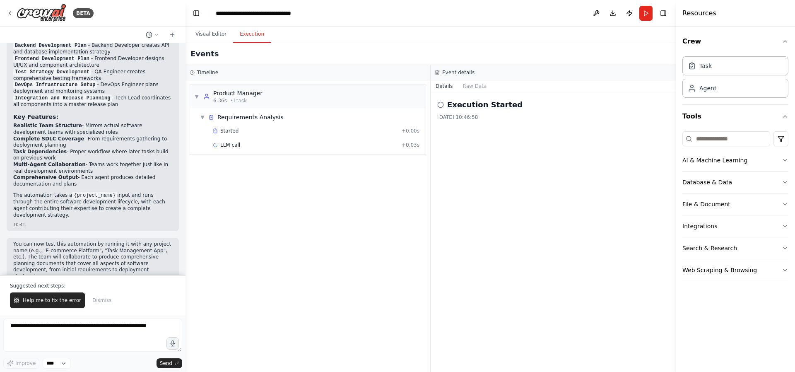
click at [246, 33] on button "Execution" at bounding box center [252, 34] width 38 height 17
click at [44, 294] on button "Help me to fix the error" at bounding box center [47, 300] width 75 height 16
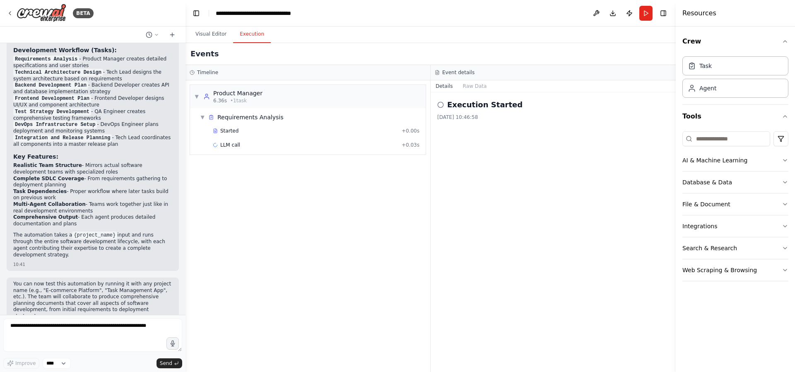
scroll to position [1017, 0]
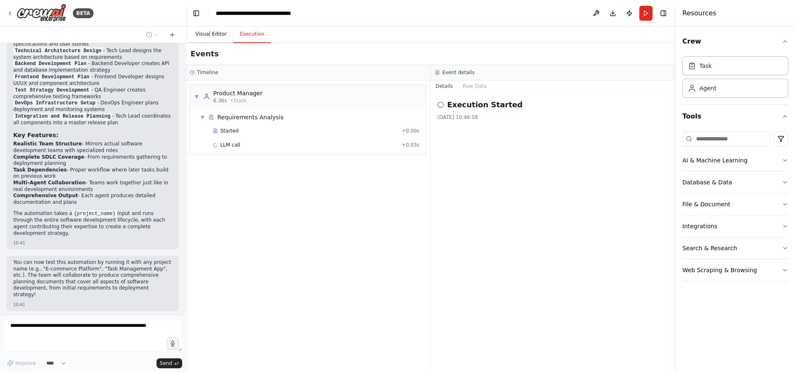
click at [204, 28] on button "Visual Editor" at bounding box center [211, 34] width 44 height 17
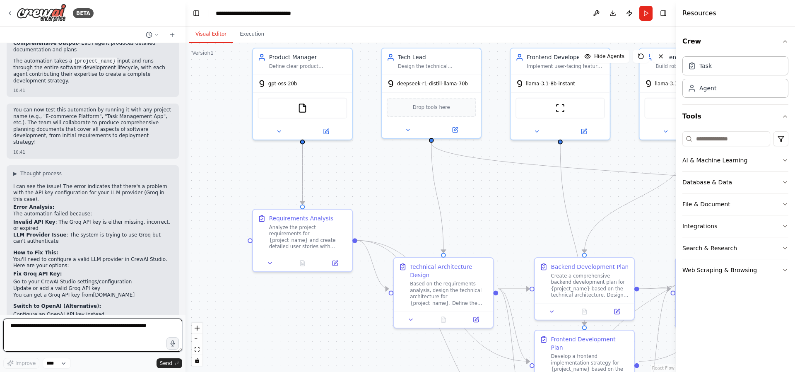
scroll to position [1171, 0]
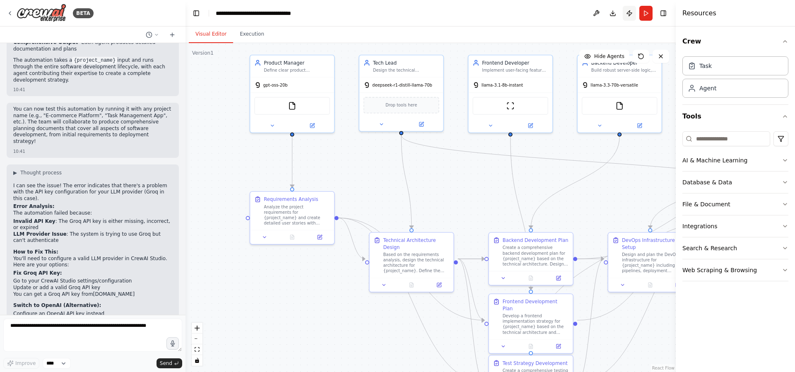
click at [631, 12] on button "Publish" at bounding box center [629, 13] width 13 height 15
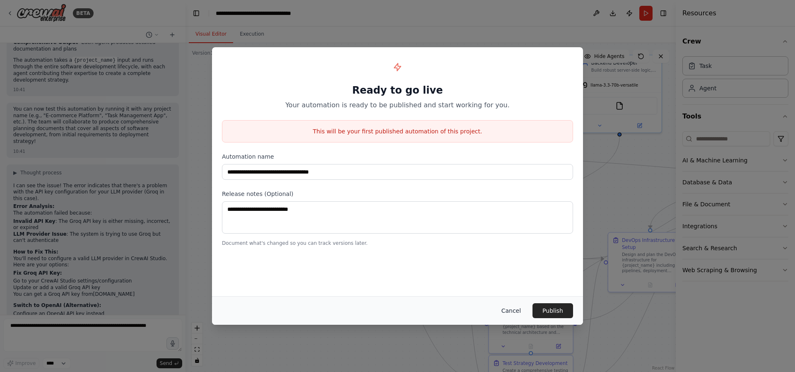
click at [517, 311] on button "Cancel" at bounding box center [511, 310] width 33 height 15
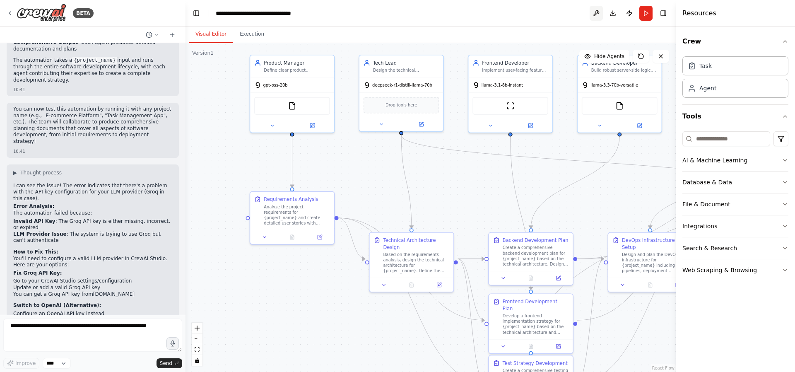
click at [600, 10] on button at bounding box center [596, 13] width 13 height 15
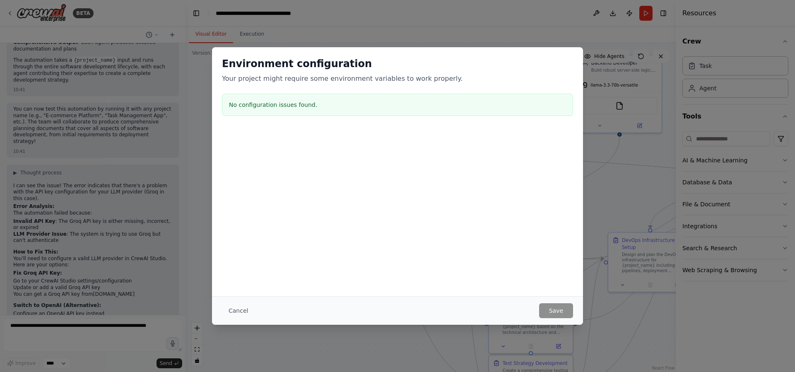
click at [305, 89] on div "Environment configuration Your project might require some environment variables…" at bounding box center [397, 88] width 371 height 82
drag, startPoint x: 301, startPoint y: 106, endPoint x: 297, endPoint y: 107, distance: 4.2
click at [298, 109] on div "Environment configuration Your project might require some environment variables…" at bounding box center [397, 88] width 371 height 82
click at [297, 107] on h3 "No configuration issues found." at bounding box center [397, 105] width 337 height 8
click at [231, 306] on button "Cancel" at bounding box center [238, 310] width 33 height 15
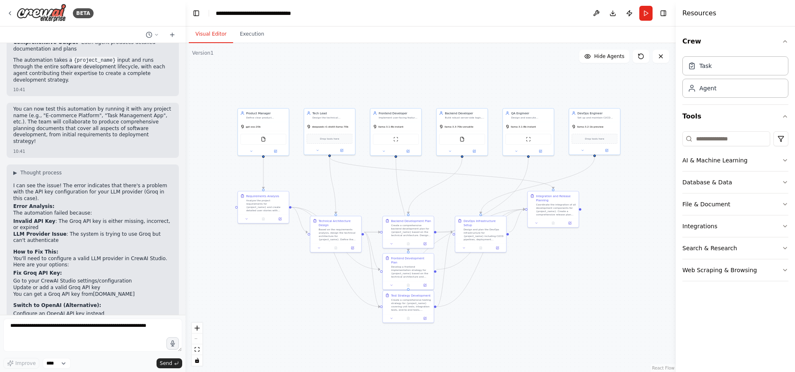
drag, startPoint x: 526, startPoint y: 177, endPoint x: 464, endPoint y: 186, distance: 62.4
click at [464, 186] on div ".deletable-edge-delete-btn { width: 20px; height: 20px; border: 0px solid #ffff…" at bounding box center [431, 207] width 490 height 329
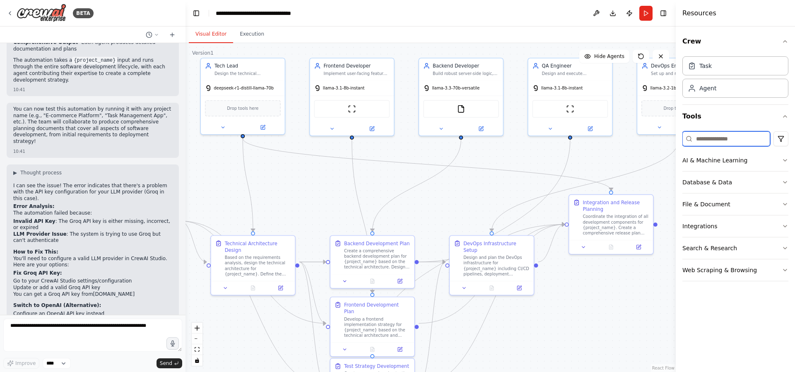
click at [712, 136] on input at bounding box center [726, 138] width 88 height 15
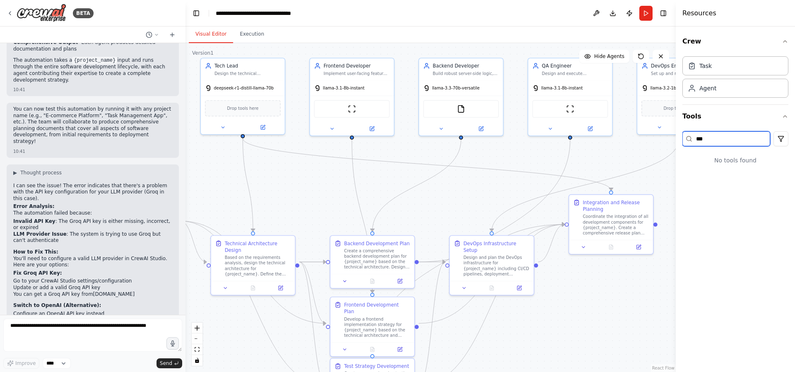
type input "***"
click at [657, 12] on header "**********" at bounding box center [431, 13] width 490 height 27
click at [661, 12] on button "Toggle Right Sidebar" at bounding box center [664, 13] width 12 height 12
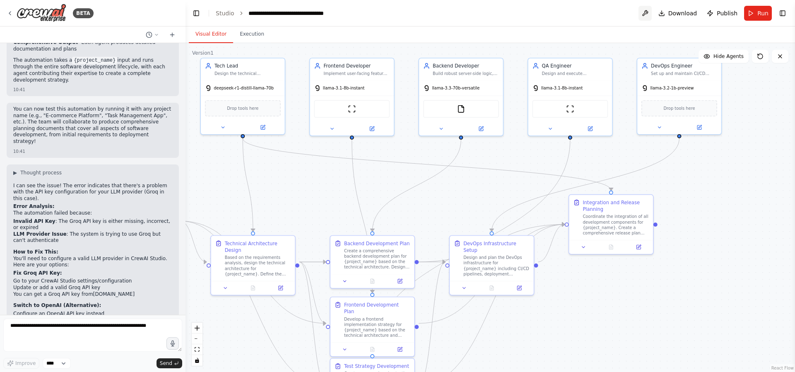
click at [645, 11] on button at bounding box center [645, 13] width 13 height 15
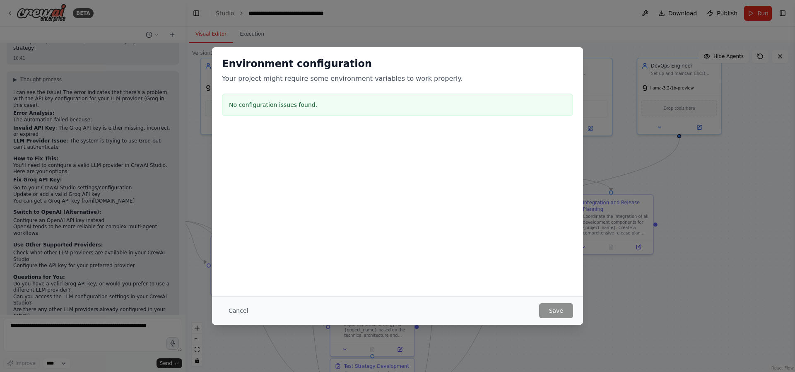
scroll to position [1270, 0]
click at [239, 311] on button "Cancel" at bounding box center [238, 310] width 33 height 15
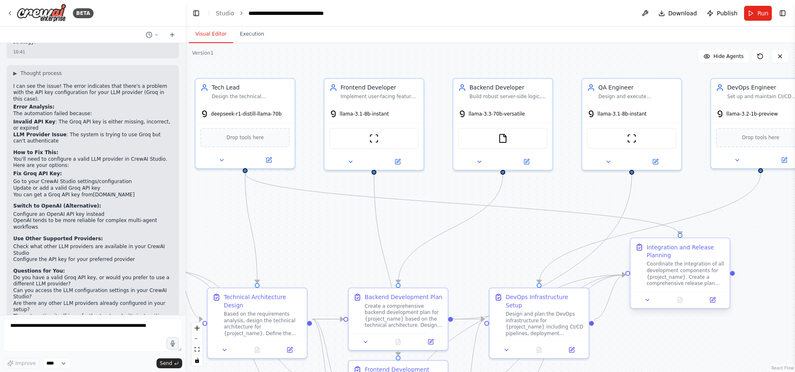
drag, startPoint x: 704, startPoint y: 277, endPoint x: 677, endPoint y: 295, distance: 32.3
click at [789, 256] on div ".deletable-edge-delete-btn { width: 20px; height: 20px; border: 0px solid #ffff…" at bounding box center [491, 207] width 610 height 329
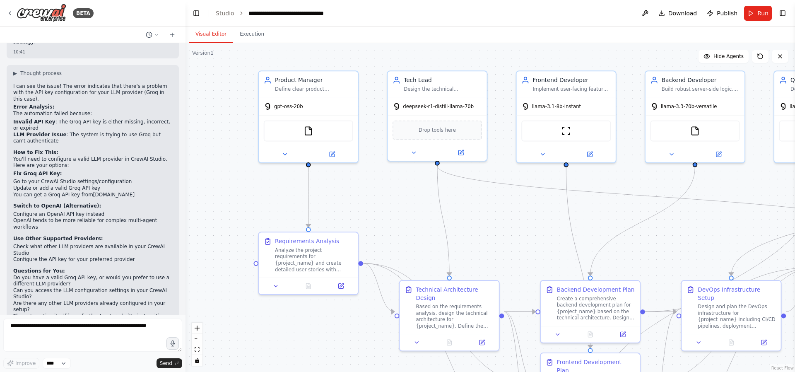
drag, startPoint x: 403, startPoint y: 190, endPoint x: 595, endPoint y: 183, distance: 192.3
click at [595, 183] on div ".deletable-edge-delete-btn { width: 20px; height: 20px; border: 0px solid #ffff…" at bounding box center [491, 207] width 610 height 329
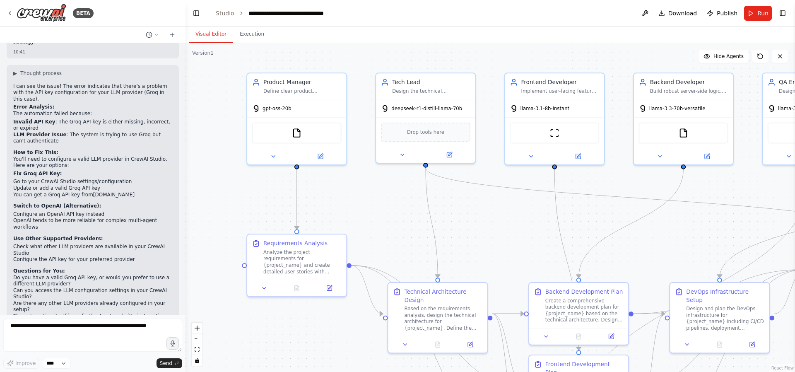
drag, startPoint x: 595, startPoint y: 183, endPoint x: 393, endPoint y: 206, distance: 202.6
click at [394, 206] on div ".deletable-edge-delete-btn { width: 20px; height: 20px; border: 0px solid #ffff…" at bounding box center [491, 207] width 610 height 329
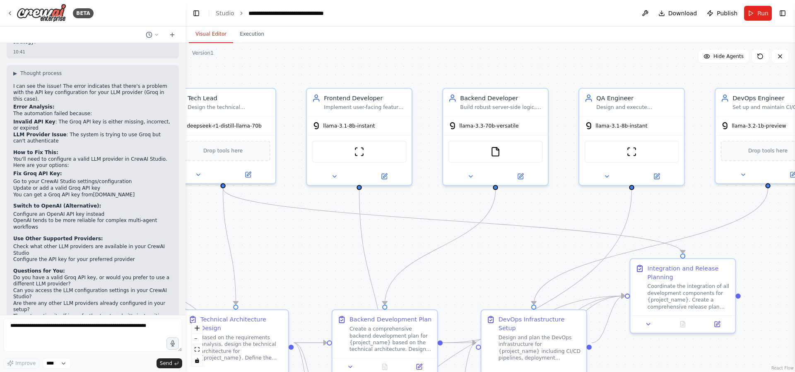
click at [45, 370] on form "Improve **** Send" at bounding box center [93, 343] width 186 height 57
click at [64, 362] on select "****" at bounding box center [57, 363] width 28 height 11
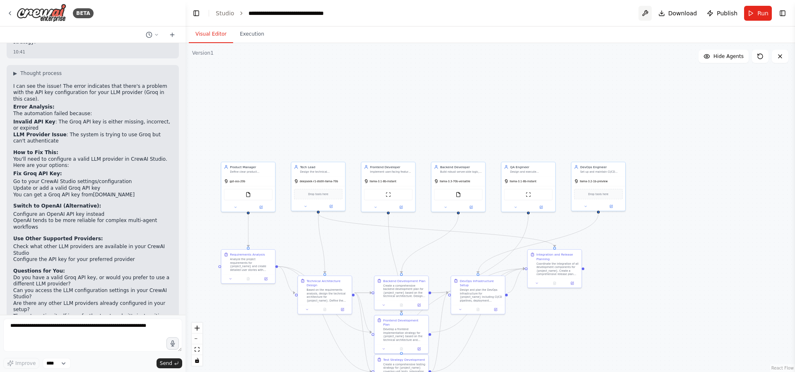
click at [645, 11] on button at bounding box center [645, 13] width 13 height 15
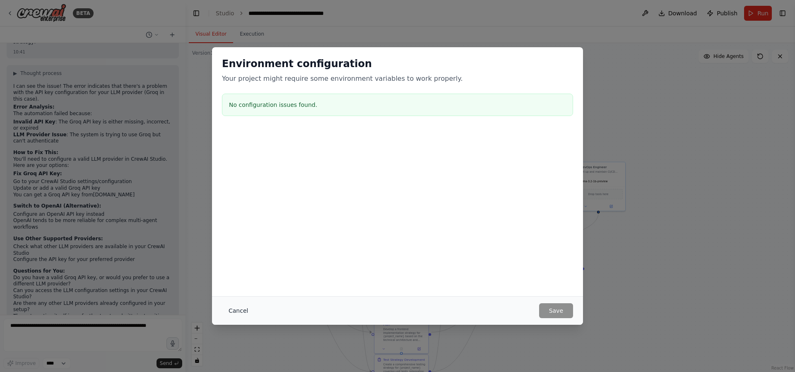
click at [242, 310] on button "Cancel" at bounding box center [238, 310] width 33 height 15
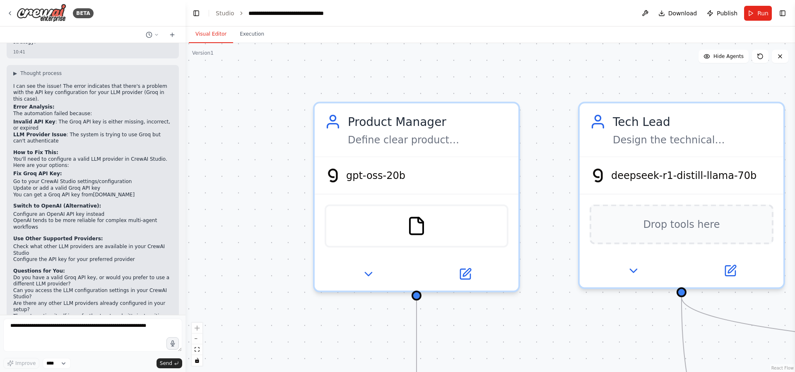
drag, startPoint x: 329, startPoint y: 186, endPoint x: 469, endPoint y: 381, distance: 239.6
click at [469, 371] on html "BETA a software team of multi agents that replicate the real software evelopemt…" at bounding box center [397, 186] width 795 height 372
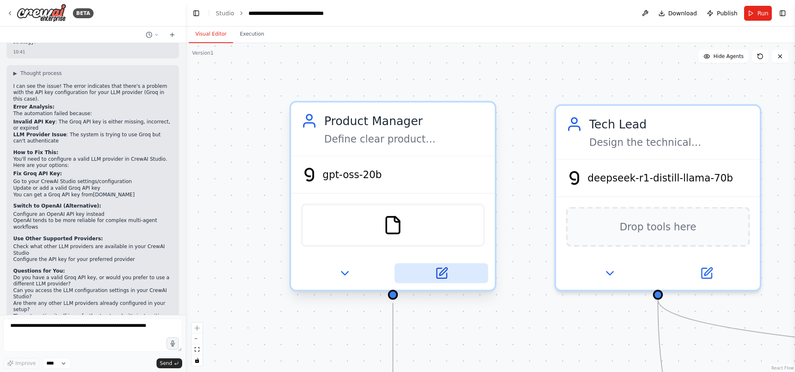
click at [436, 276] on icon at bounding box center [441, 273] width 13 height 13
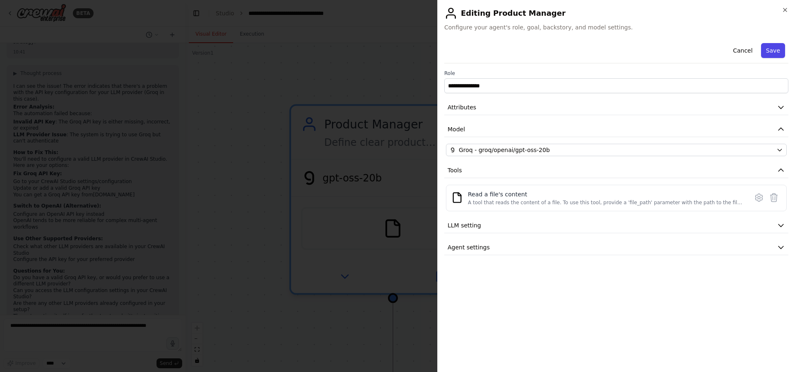
click at [781, 47] on button "Save" at bounding box center [773, 50] width 24 height 15
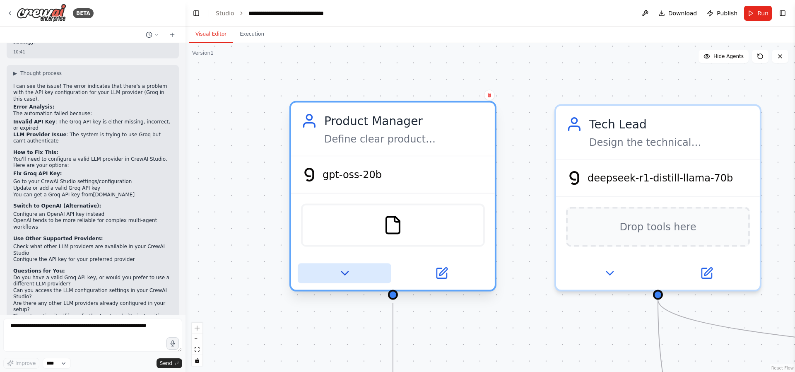
click at [350, 275] on icon at bounding box center [344, 273] width 13 height 13
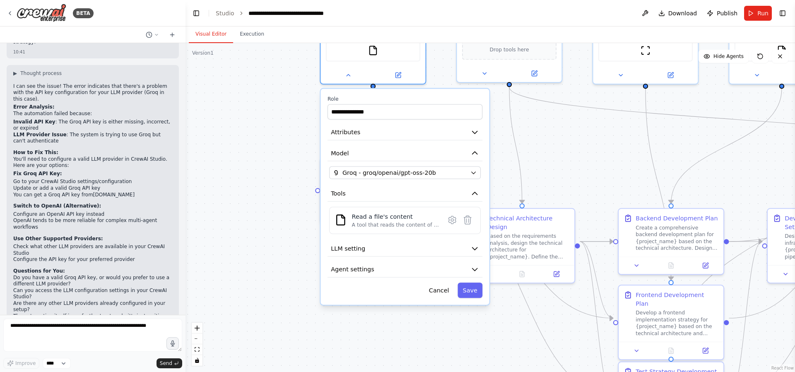
drag, startPoint x: 396, startPoint y: 242, endPoint x: 448, endPoint y: 29, distance: 219.1
click at [448, 29] on div "Visual Editor Execution Version 1 Show Tools Hide Agents .deletable-edge-delete…" at bounding box center [491, 199] width 610 height 345
click at [542, 141] on div "**********" at bounding box center [491, 207] width 610 height 329
click at [535, 149] on div "**********" at bounding box center [491, 207] width 610 height 329
click at [436, 295] on button "Cancel" at bounding box center [439, 289] width 30 height 15
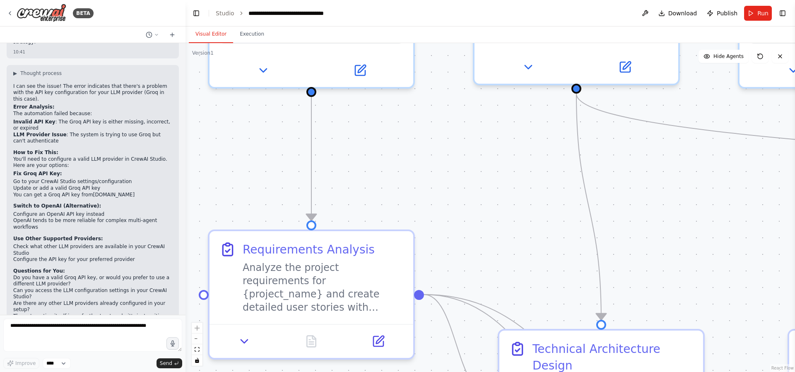
drag, startPoint x: 456, startPoint y: 196, endPoint x: 394, endPoint y: 400, distance: 212.5
click at [394, 371] on html "BETA a software team of multi agents that replicate the real software evelopemt…" at bounding box center [397, 186] width 795 height 372
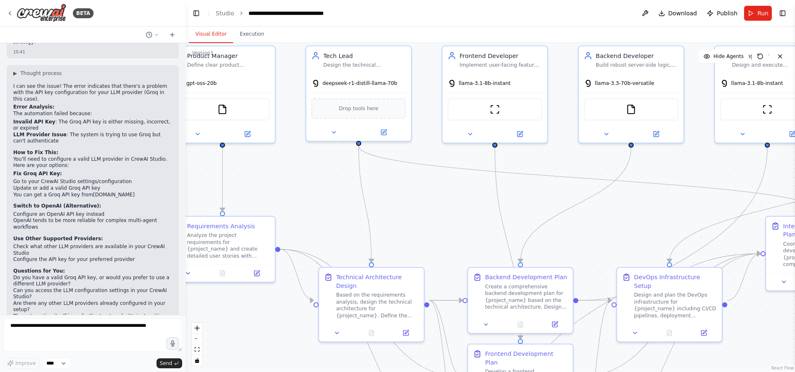
drag, startPoint x: 484, startPoint y: 238, endPoint x: 332, endPoint y: 210, distance: 154.5
click at [332, 210] on div ".deletable-edge-delete-btn { width: 20px; height: 20px; border: 0px solid #ffff…" at bounding box center [491, 207] width 610 height 329
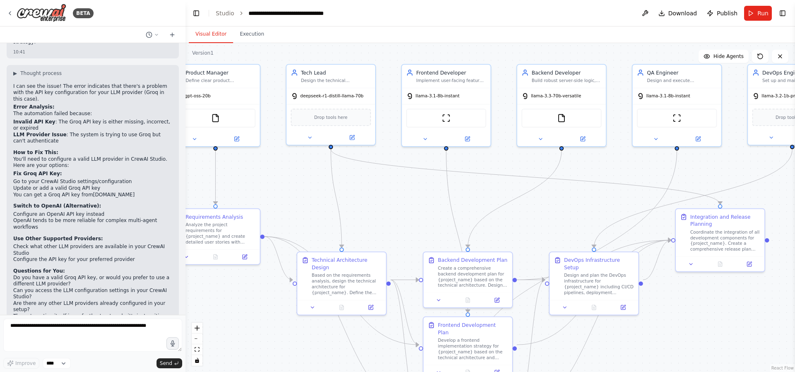
drag, startPoint x: 497, startPoint y: 228, endPoint x: 430, endPoint y: 233, distance: 67.2
click at [432, 242] on div ".deletable-edge-delete-btn { width: 20px; height: 20px; border: 0px solid #ffff…" at bounding box center [491, 207] width 610 height 329
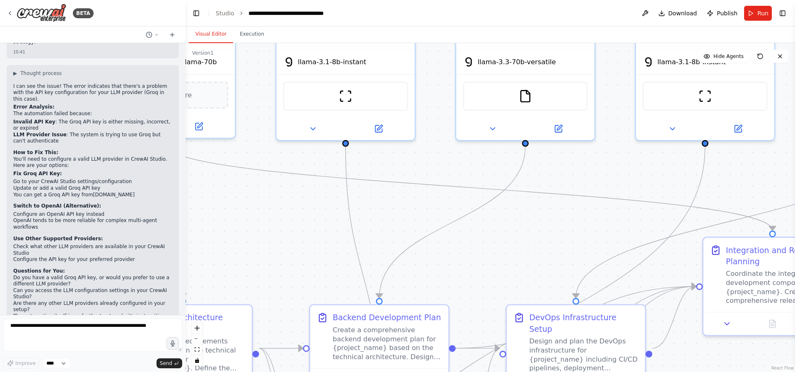
drag, startPoint x: 386, startPoint y: 225, endPoint x: 444, endPoint y: 241, distance: 59.7
click at [444, 241] on div ".deletable-edge-delete-btn { width: 20px; height: 20px; border: 0px solid #ffff…" at bounding box center [491, 207] width 610 height 329
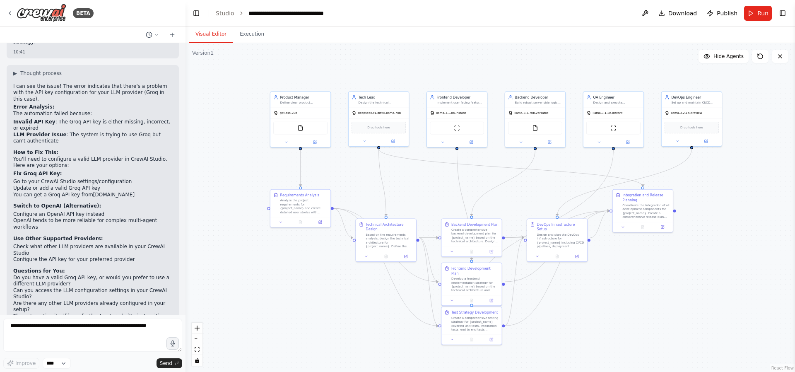
drag, startPoint x: 441, startPoint y: 240, endPoint x: 494, endPoint y: 189, distance: 72.9
click at [494, 189] on div ".deletable-edge-delete-btn { width: 20px; height: 20px; border: 0px solid #ffff…" at bounding box center [491, 207] width 610 height 329
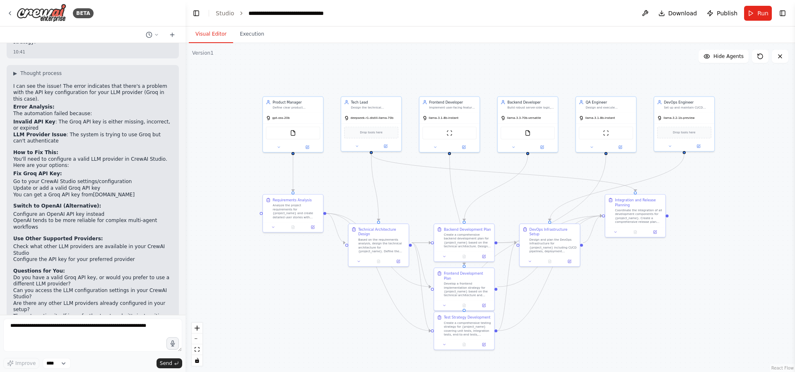
drag, startPoint x: 410, startPoint y: 183, endPoint x: 405, endPoint y: 189, distance: 7.9
click at [405, 189] on div ".deletable-edge-delete-btn { width: 20px; height: 20px; border: 0px solid #ffff…" at bounding box center [491, 207] width 610 height 329
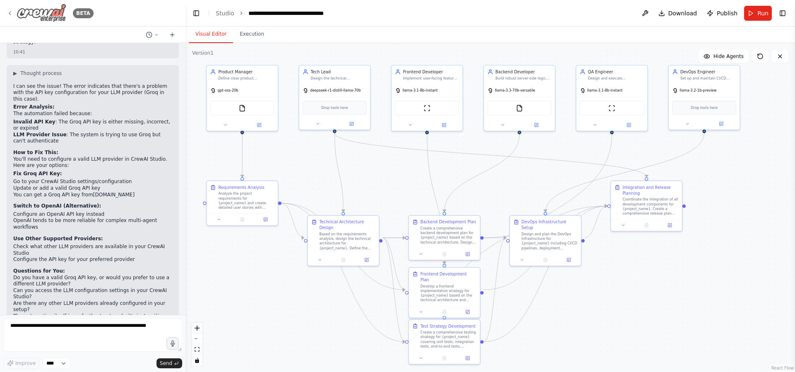
click at [8, 12] on icon at bounding box center [10, 13] width 7 height 7
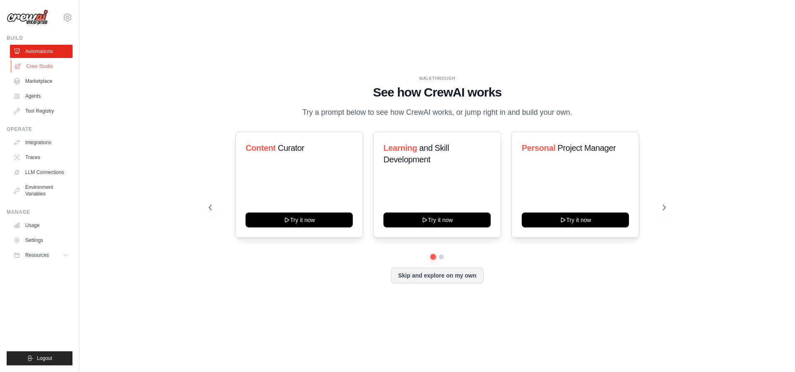
click at [24, 66] on link "Crew Studio" at bounding box center [42, 66] width 63 height 13
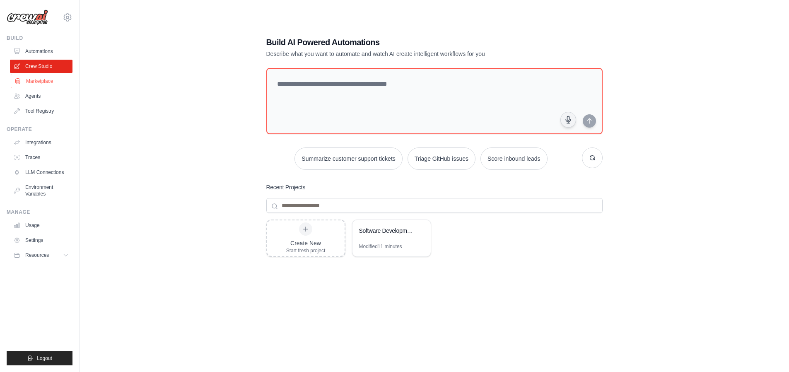
click at [34, 77] on link "Marketplace" at bounding box center [42, 81] width 63 height 13
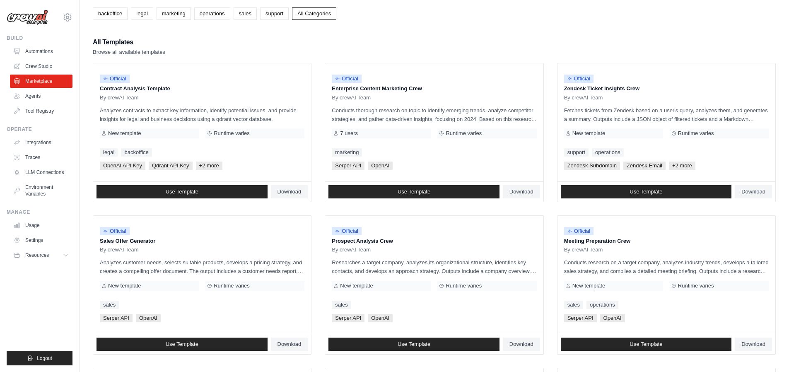
scroll to position [48, 0]
